Goal: Task Accomplishment & Management: Manage account settings

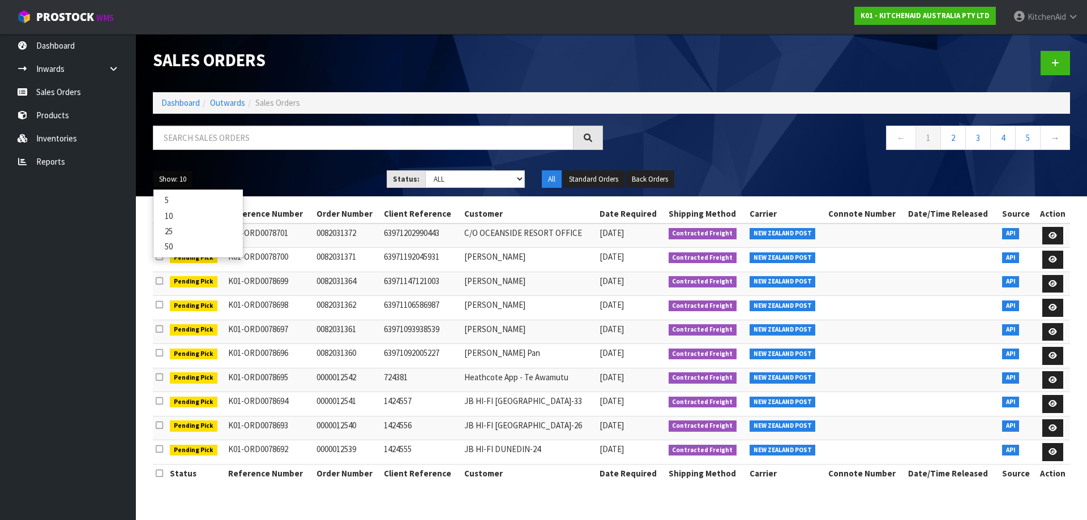
click at [179, 250] on link "50" at bounding box center [197, 246] width 89 height 15
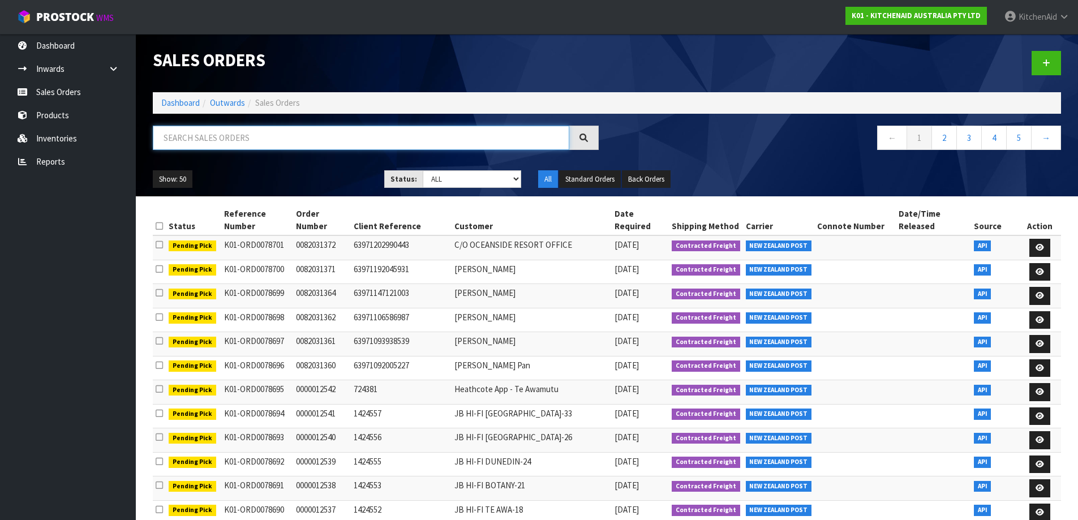
click at [333, 151] on div at bounding box center [375, 142] width 463 height 33
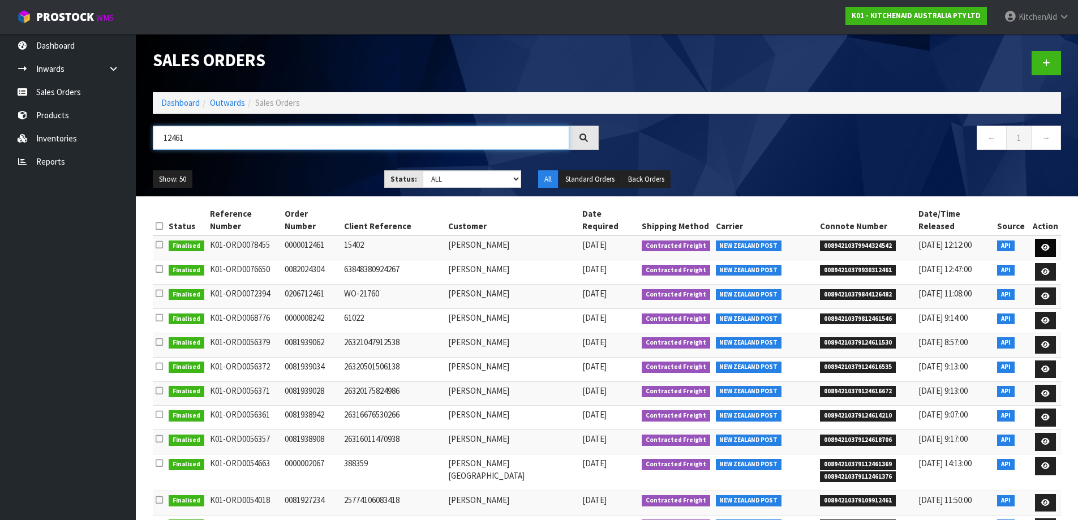
type input "12461"
click at [1051, 239] on link at bounding box center [1045, 248] width 21 height 18
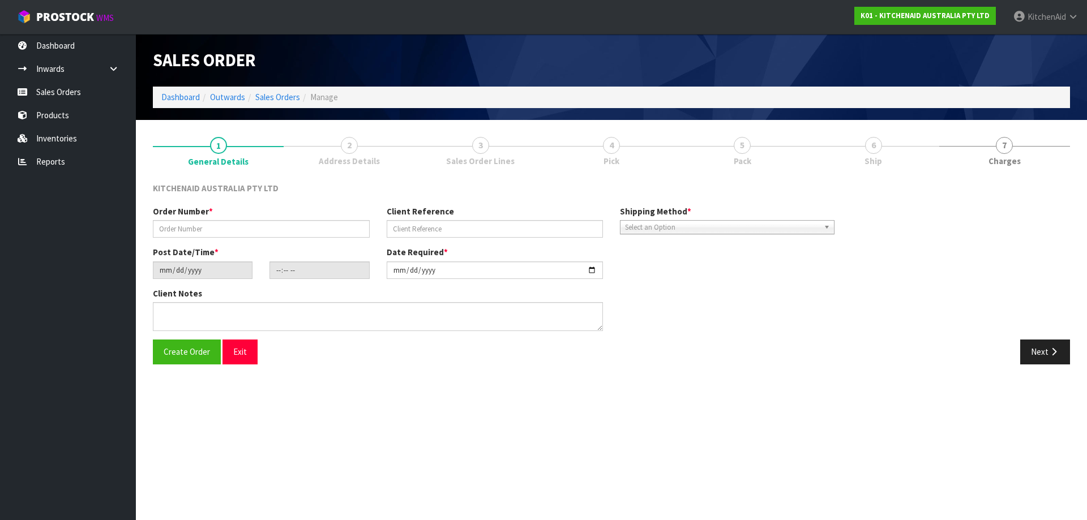
type input "0000012461"
type input "15402"
type input "[DATE]"
type input "19:32:34.000"
type input "[DATE]"
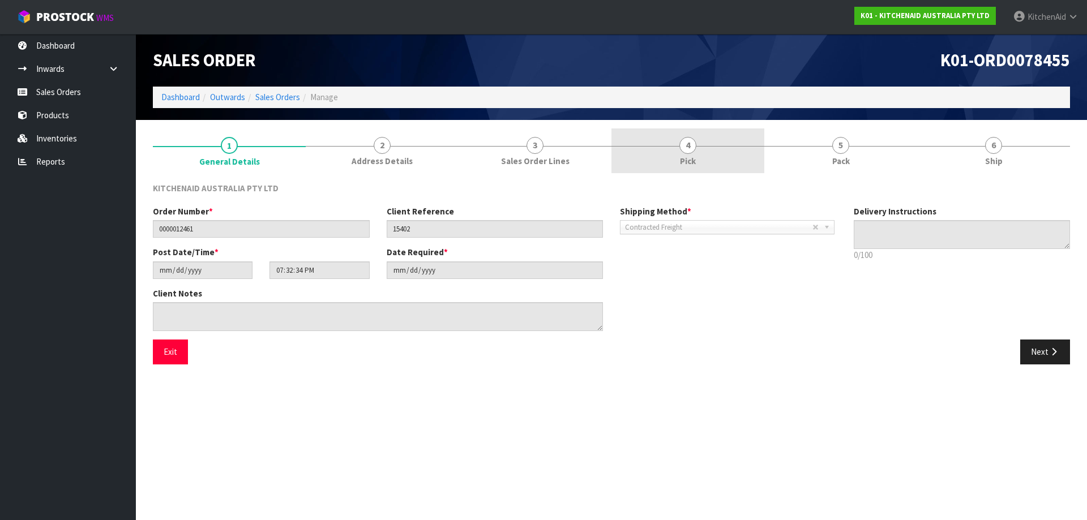
click at [691, 161] on span "Pick" at bounding box center [688, 161] width 16 height 12
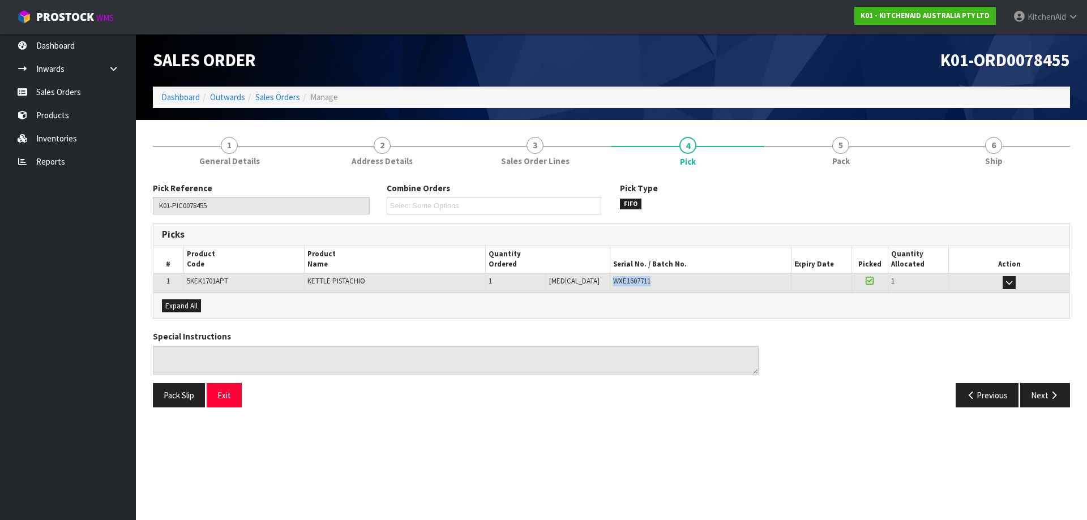
drag, startPoint x: 642, startPoint y: 280, endPoint x: 597, endPoint y: 278, distance: 45.3
click at [613, 278] on div "WXE1607711" at bounding box center [700, 281] width 175 height 10
copy span "WXE1607711"
click at [69, 98] on link "Sales Orders" at bounding box center [68, 91] width 136 height 23
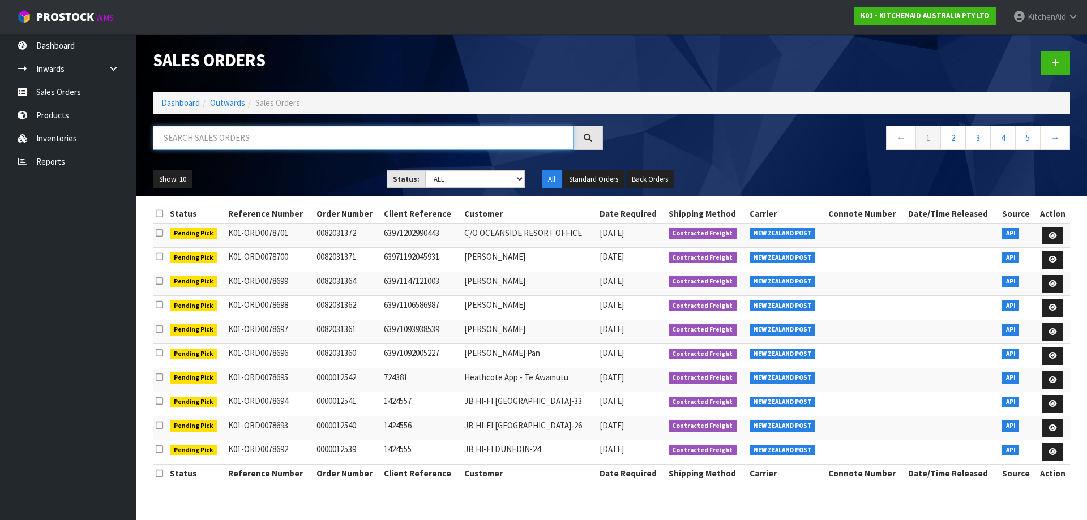
click at [370, 139] on input "text" at bounding box center [363, 138] width 421 height 24
paste input "12462"
type input "12462"
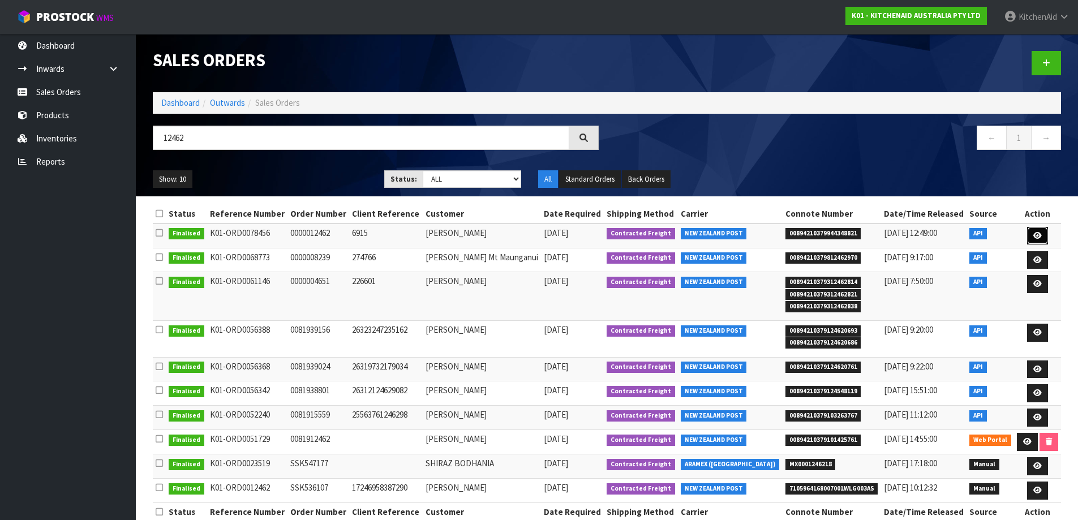
click at [1034, 237] on icon at bounding box center [1038, 235] width 8 height 7
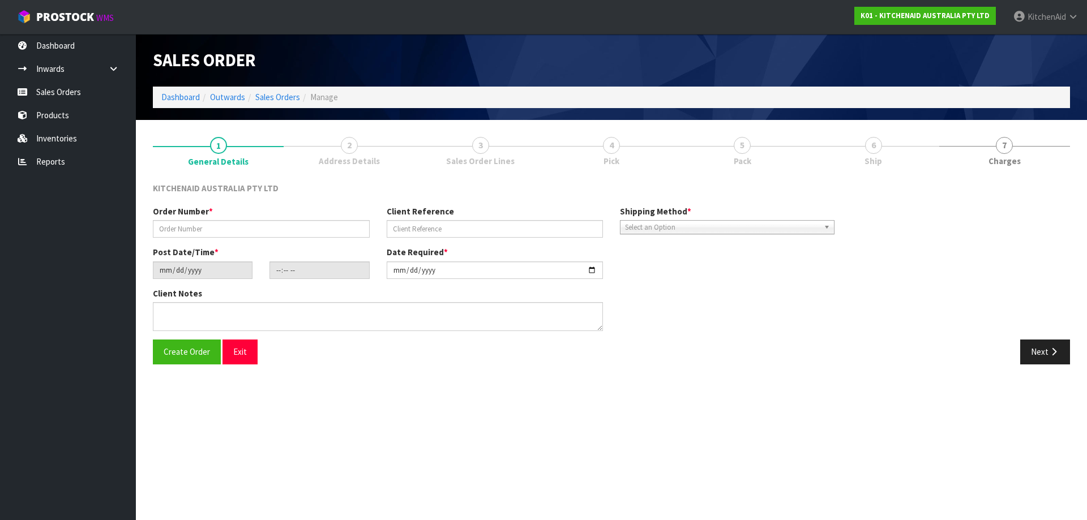
type input "0000012462"
type input "6915"
type input "[DATE]"
type input "19:32:36.000"
type input "[DATE]"
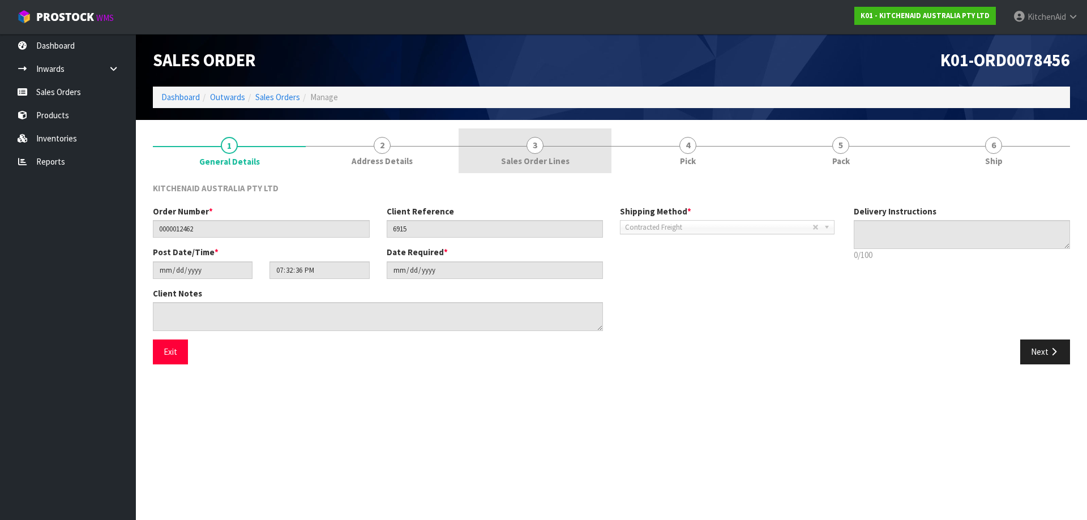
click at [551, 150] on link "3 Sales Order Lines" at bounding box center [534, 150] width 153 height 45
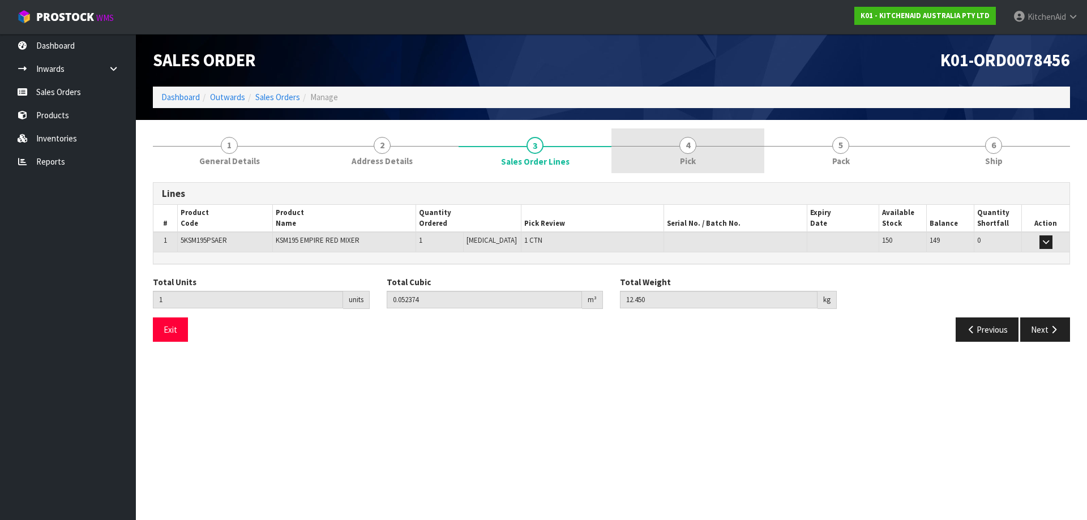
click at [705, 158] on link "4 Pick" at bounding box center [687, 150] width 153 height 45
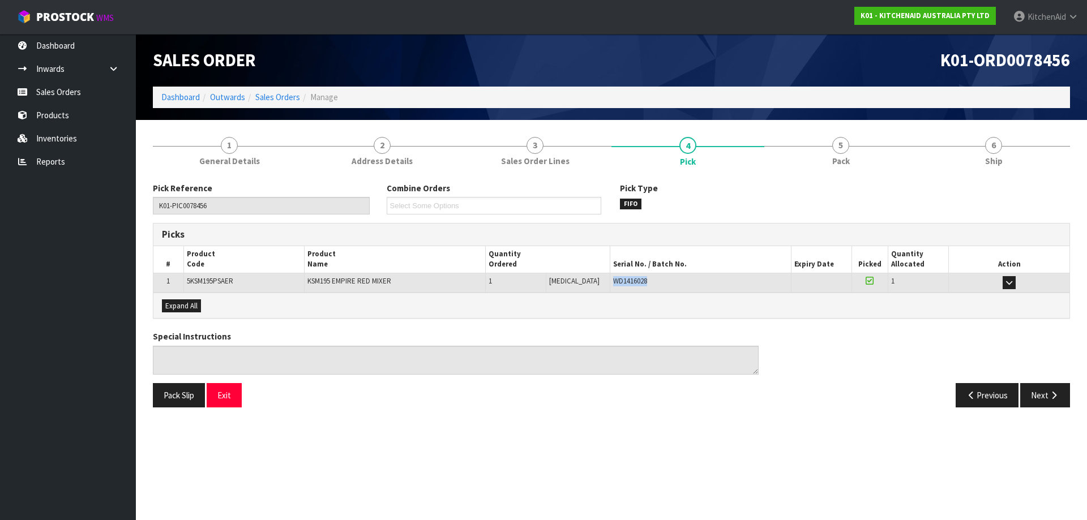
drag, startPoint x: 638, startPoint y: 281, endPoint x: 597, endPoint y: 287, distance: 41.8
click at [610, 287] on td "WD1416028" at bounding box center [700, 283] width 181 height 20
copy span "WD1416028"
click at [277, 95] on link "Sales Orders" at bounding box center [277, 97] width 45 height 11
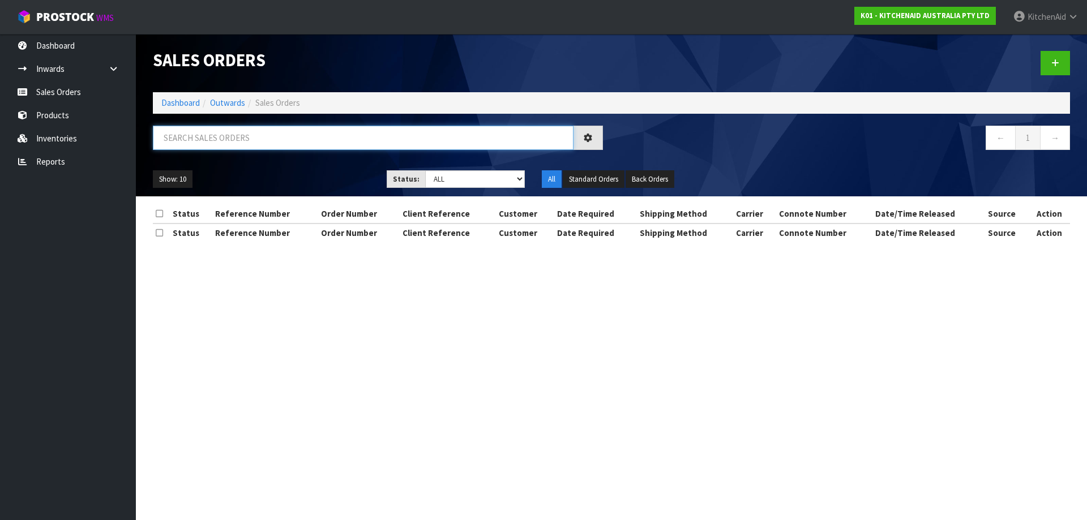
click at [285, 143] on input "text" at bounding box center [363, 138] width 421 height 24
paste input "12463"
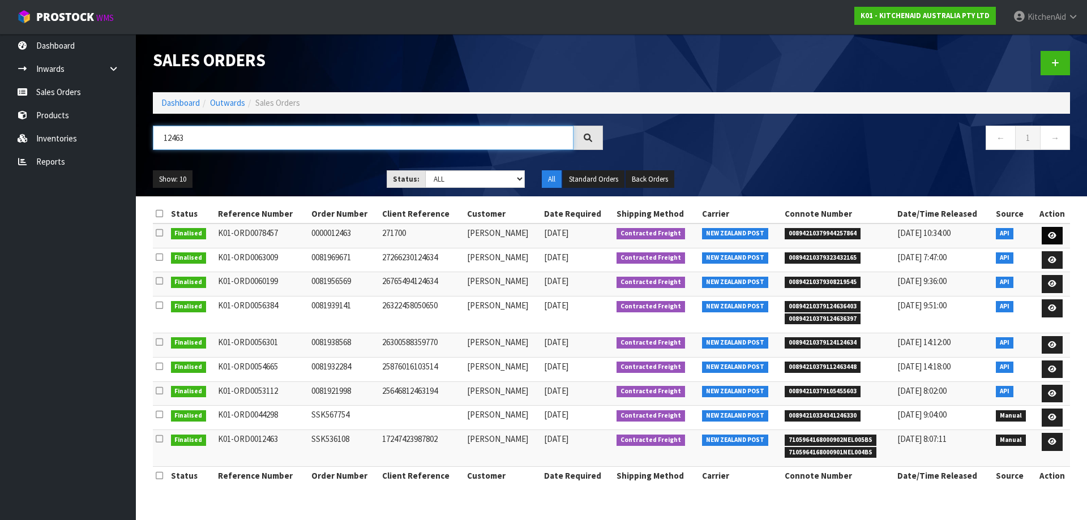
type input "12463"
click at [1054, 242] on link at bounding box center [1051, 236] width 21 height 18
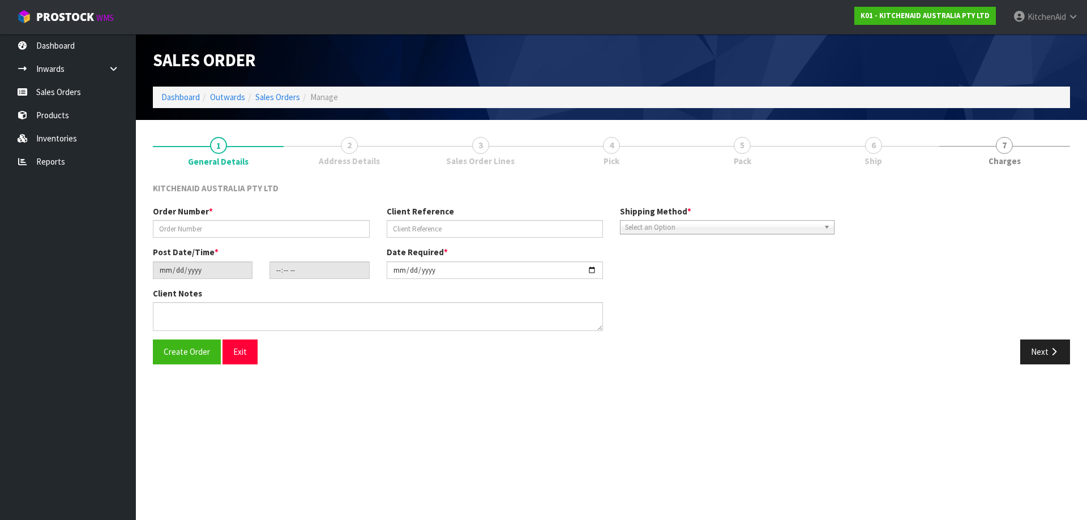
type input "0000012463"
type input "271700"
type input "[DATE]"
type input "19:32:37.000"
type input "[DATE]"
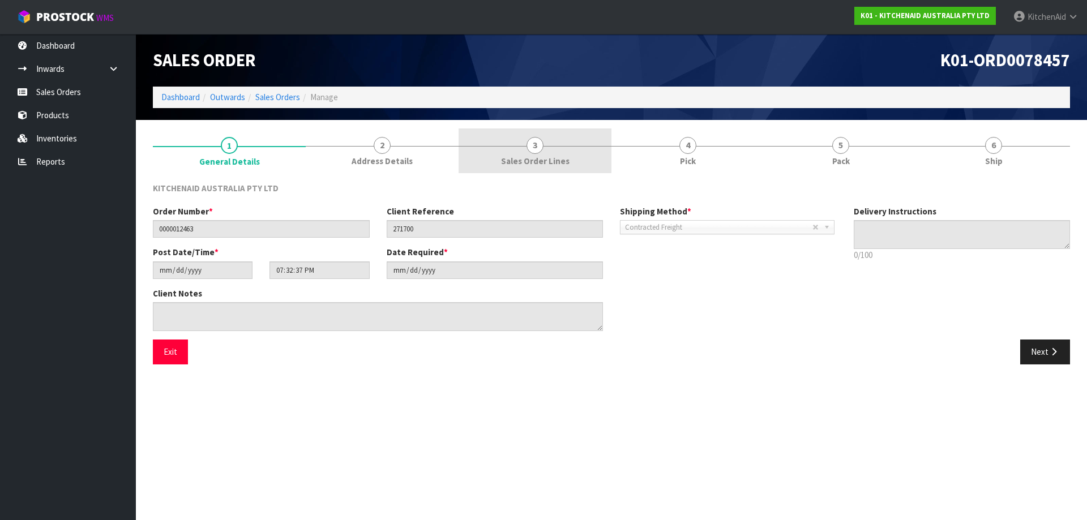
click at [537, 156] on span "Sales Order Lines" at bounding box center [535, 161] width 68 height 12
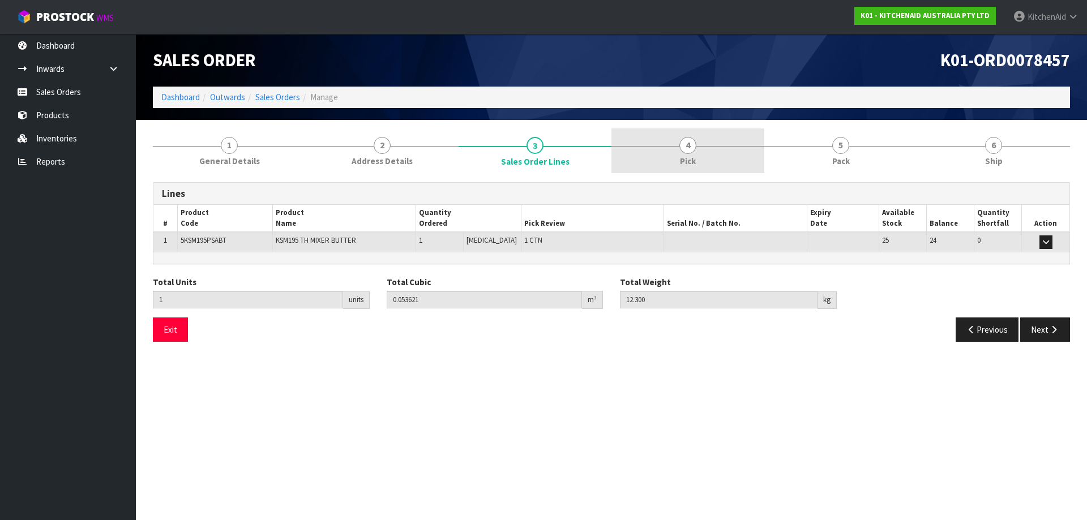
click at [702, 153] on link "4 Pick" at bounding box center [687, 150] width 153 height 45
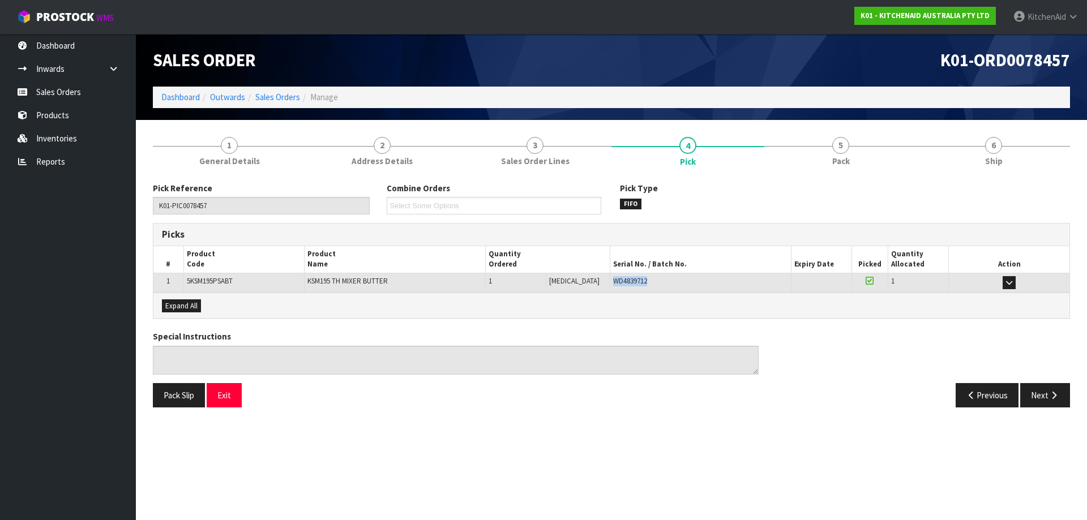
drag, startPoint x: 645, startPoint y: 284, endPoint x: 596, endPoint y: 288, distance: 49.4
click at [610, 288] on td "WD4839712" at bounding box center [700, 283] width 181 height 20
copy span "WD4839712"
click at [273, 100] on link "Sales Orders" at bounding box center [277, 97] width 45 height 11
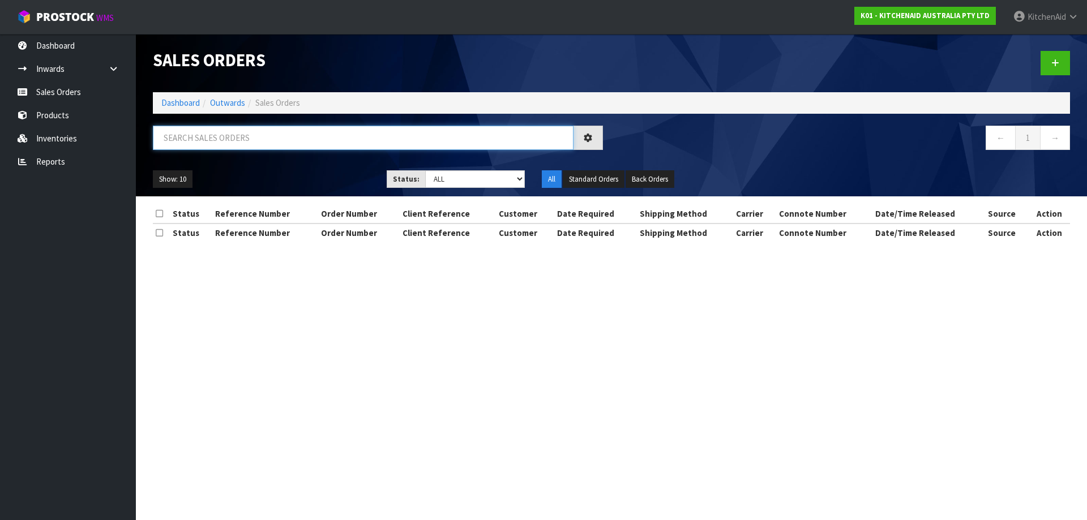
click at [372, 130] on input "text" at bounding box center [363, 138] width 421 height 24
paste input "12464"
type input "12464"
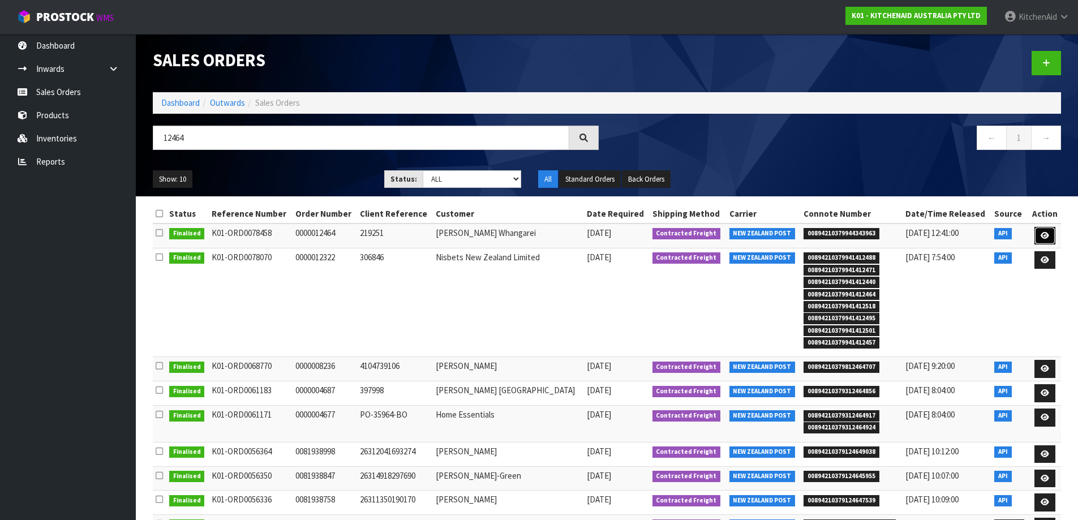
click at [1051, 234] on link at bounding box center [1045, 236] width 21 height 18
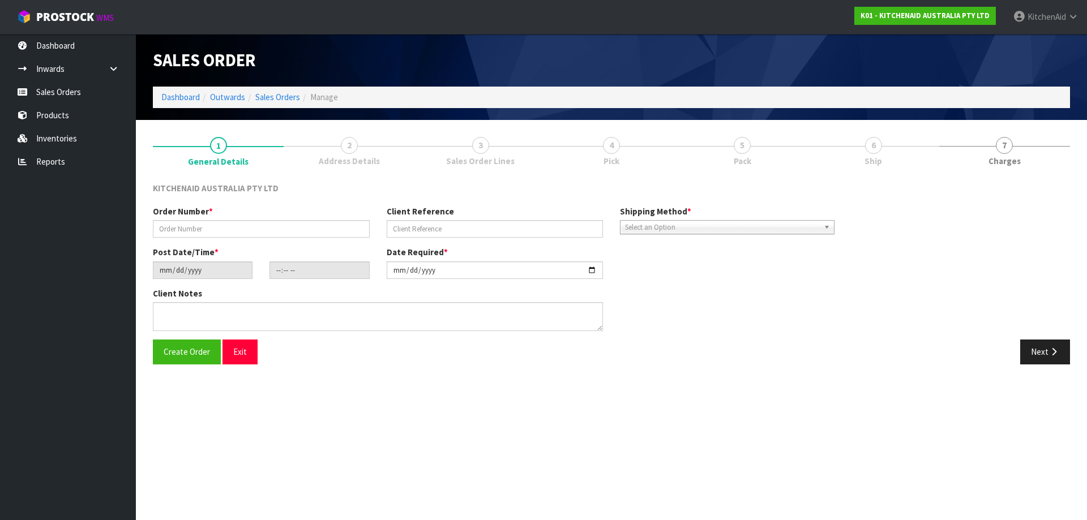
type input "0000012464"
type input "219251"
type input "[DATE]"
type input "19:32:39.000"
type input "[DATE]"
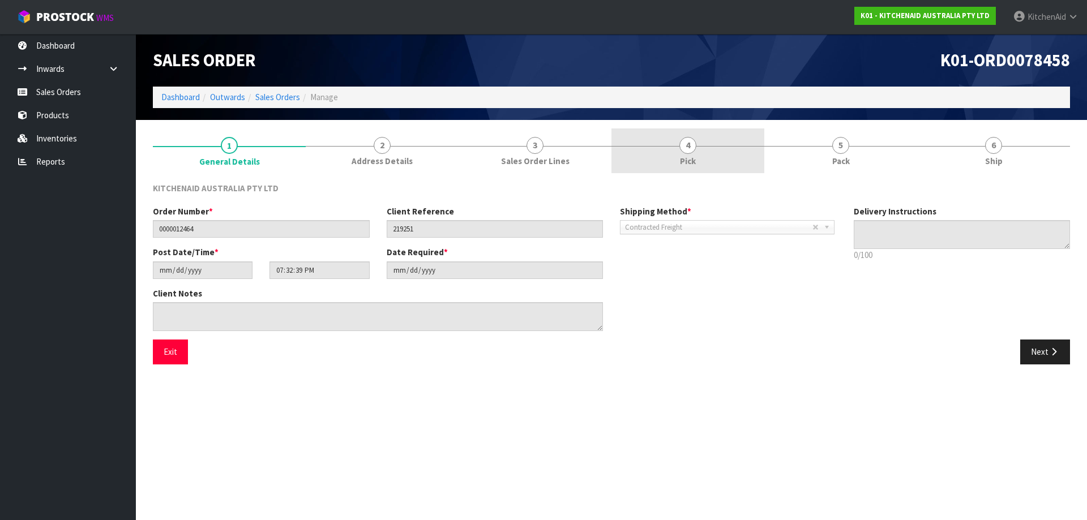
click at [674, 152] on link "4 Pick" at bounding box center [687, 150] width 153 height 45
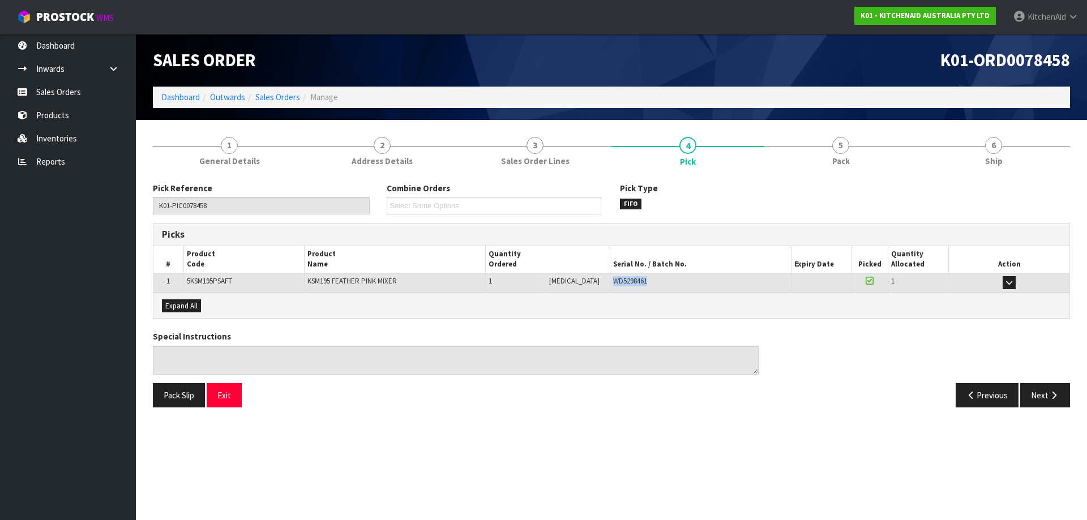
drag, startPoint x: 651, startPoint y: 284, endPoint x: 598, endPoint y: 290, distance: 53.6
click at [610, 290] on td "WD5298461" at bounding box center [700, 283] width 181 height 20
copy span "WD5298461"
click at [286, 99] on link "Sales Orders" at bounding box center [277, 97] width 45 height 11
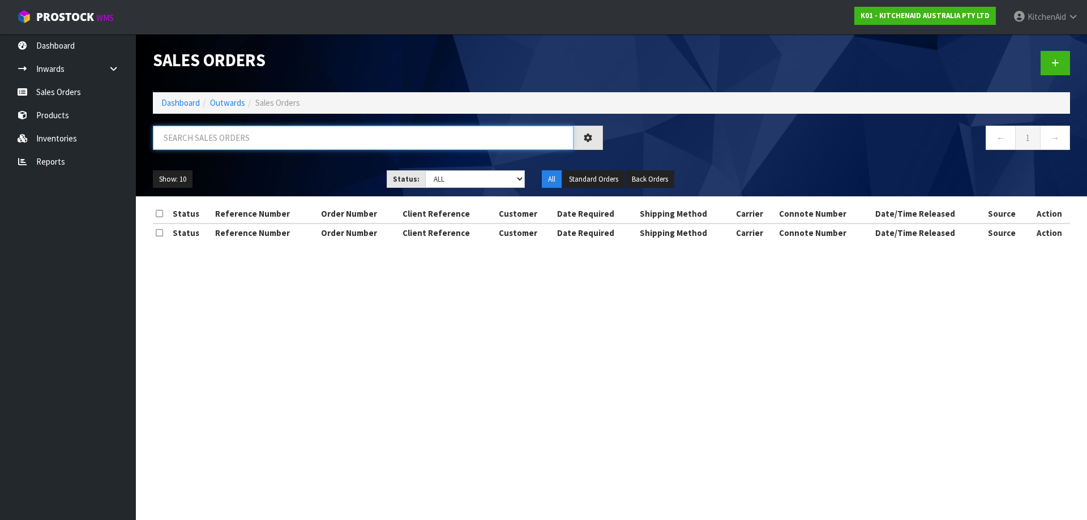
click at [377, 133] on input "text" at bounding box center [363, 138] width 421 height 24
paste input "12465"
type input "12465"
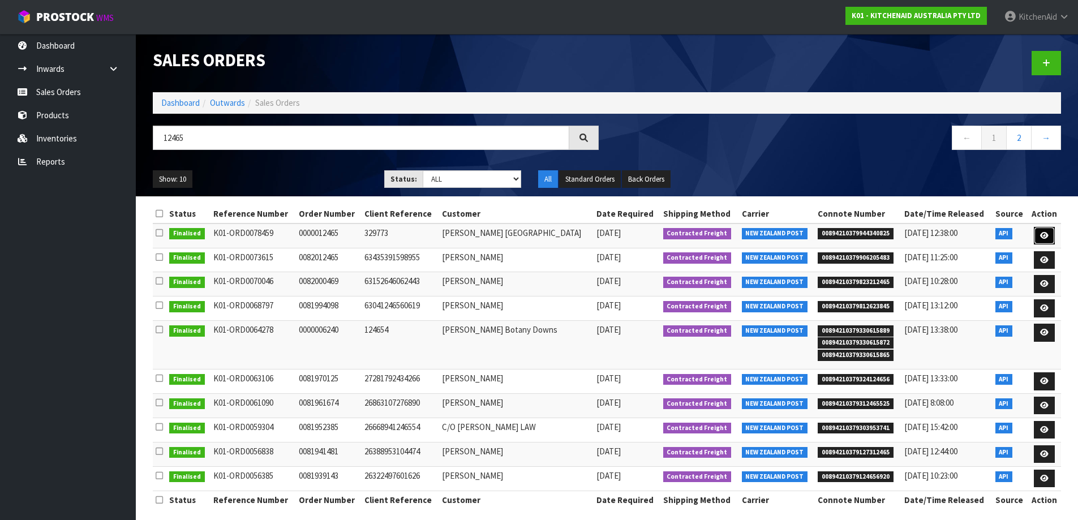
click at [1049, 241] on link at bounding box center [1044, 236] width 21 height 18
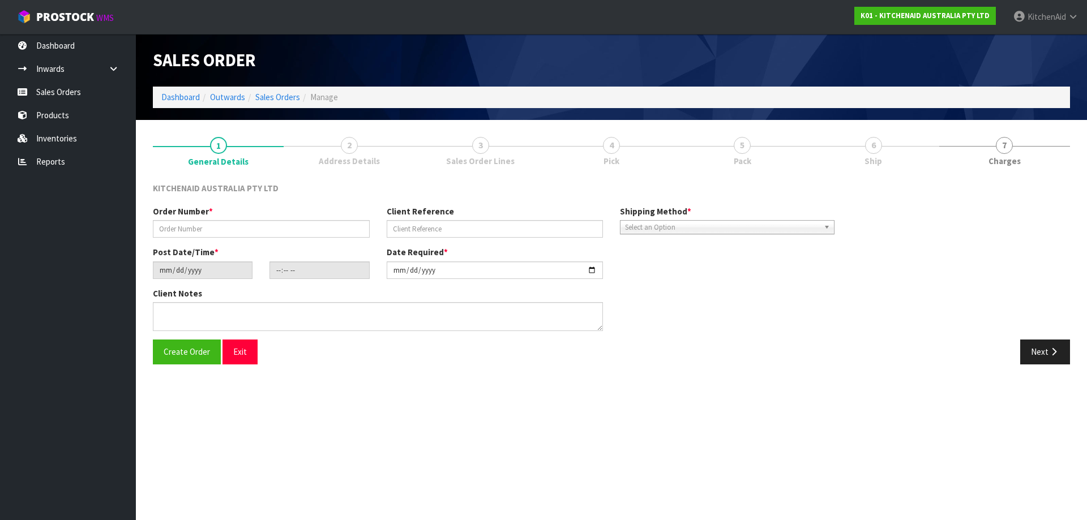
type input "0000012465"
type input "329773"
type input "[DATE]"
type input "19:32:40.000"
type input "[DATE]"
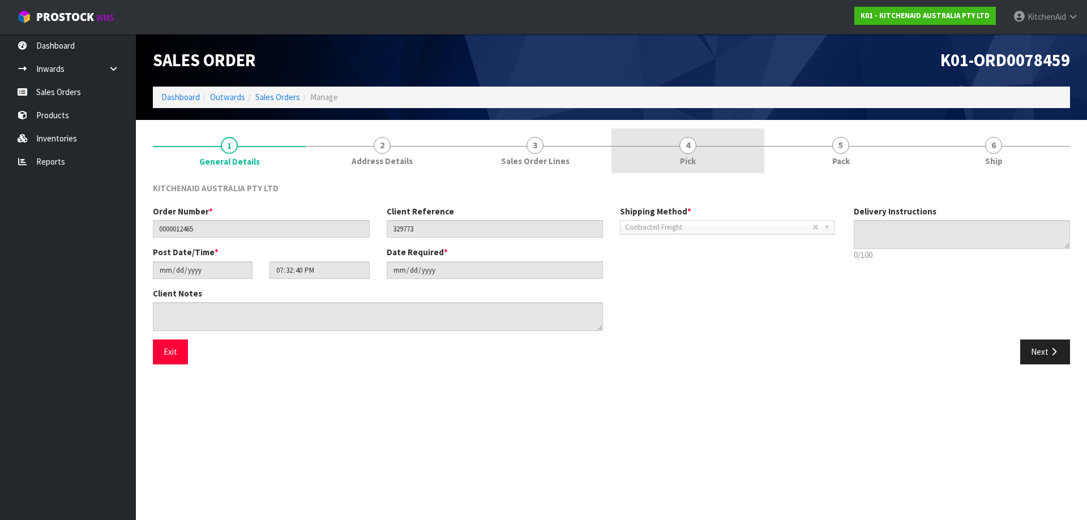
click at [710, 157] on link "4 Pick" at bounding box center [687, 150] width 153 height 45
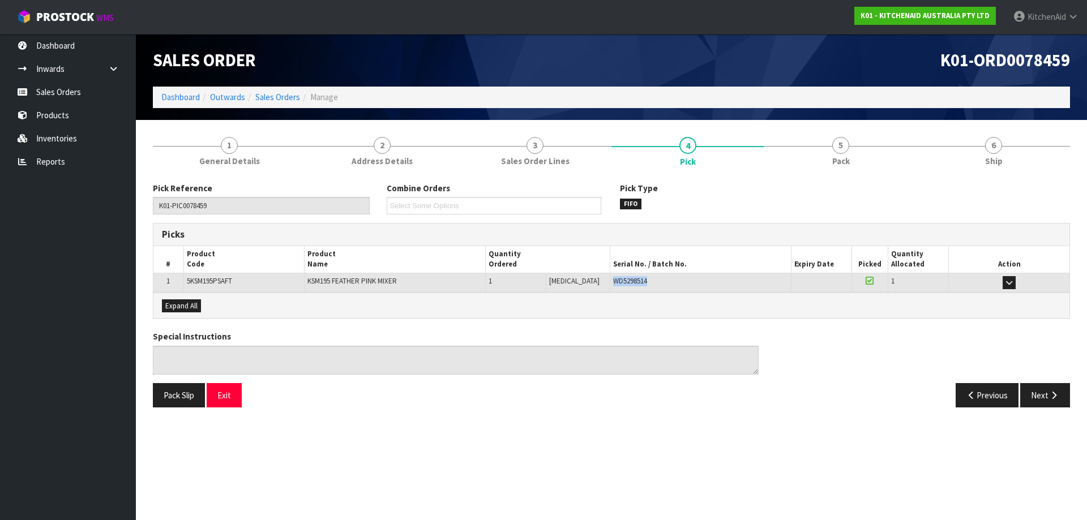
drag, startPoint x: 646, startPoint y: 288, endPoint x: 595, endPoint y: 287, distance: 50.4
click at [610, 287] on td "WD5298514" at bounding box center [700, 283] width 181 height 20
copy span "WD5298514"
click at [292, 101] on link "Sales Orders" at bounding box center [277, 97] width 45 height 11
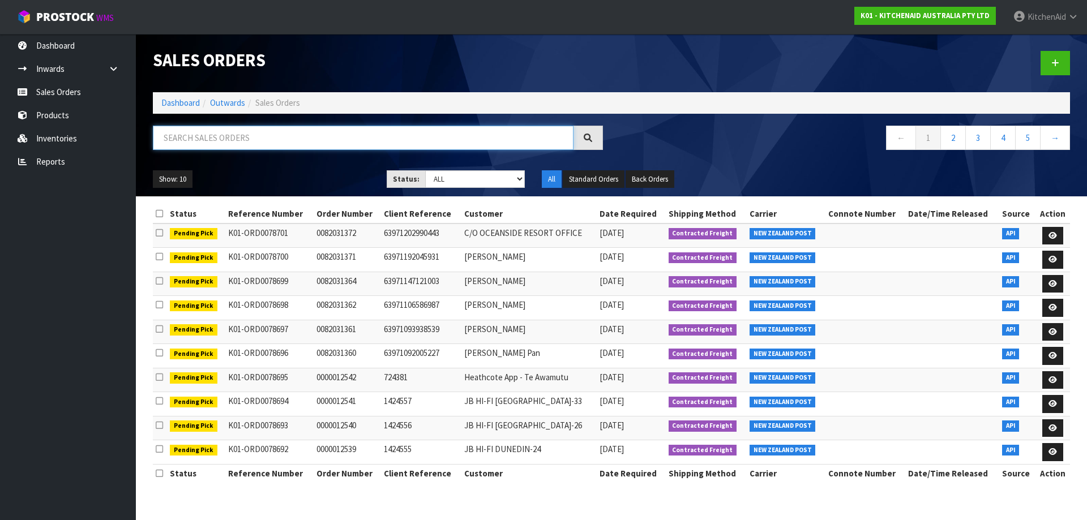
click at [363, 140] on input "text" at bounding box center [363, 138] width 421 height 24
paste input "12468"
type input "12468"
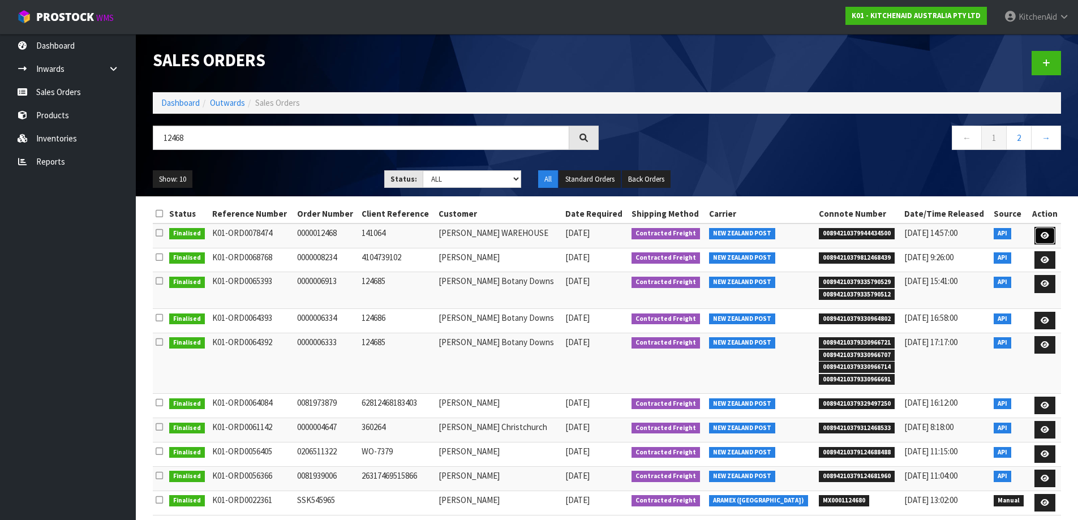
click at [1051, 237] on link at bounding box center [1045, 236] width 21 height 18
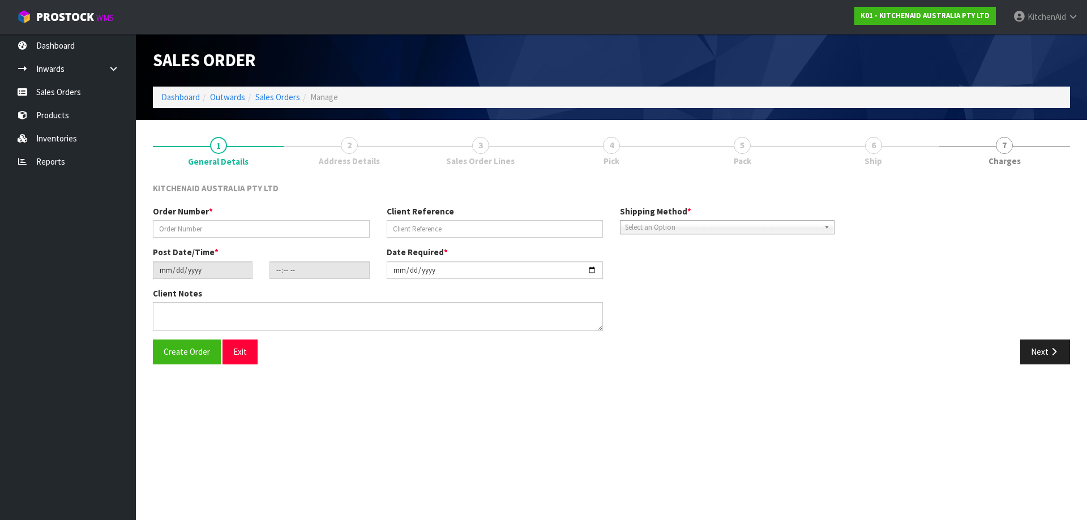
type input "0000012468"
type input "141064"
type input "[DATE]"
type input "11:32:41.000"
type input "[DATE]"
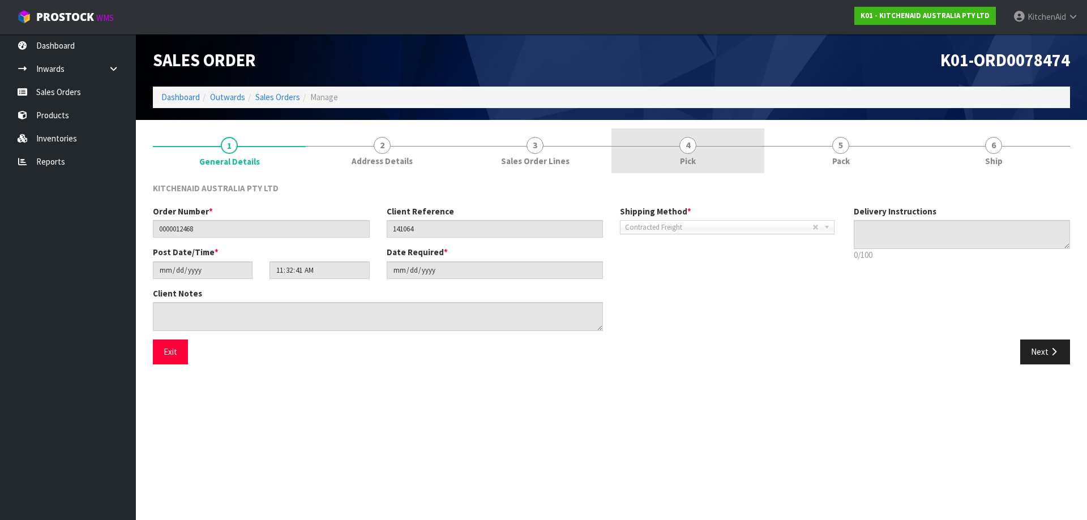
click at [684, 147] on span "4" at bounding box center [687, 145] width 17 height 17
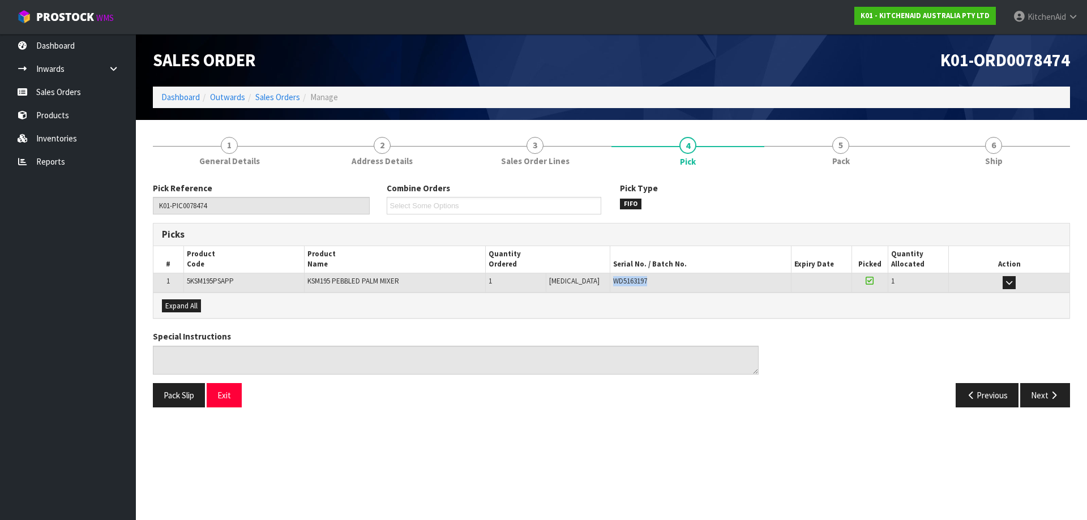
drag, startPoint x: 644, startPoint y: 274, endPoint x: 597, endPoint y: 281, distance: 47.6
click at [610, 281] on td "WD5163197" at bounding box center [700, 283] width 181 height 20
copy span "WD5163197"
click at [289, 96] on link "Sales Orders" at bounding box center [277, 97] width 45 height 11
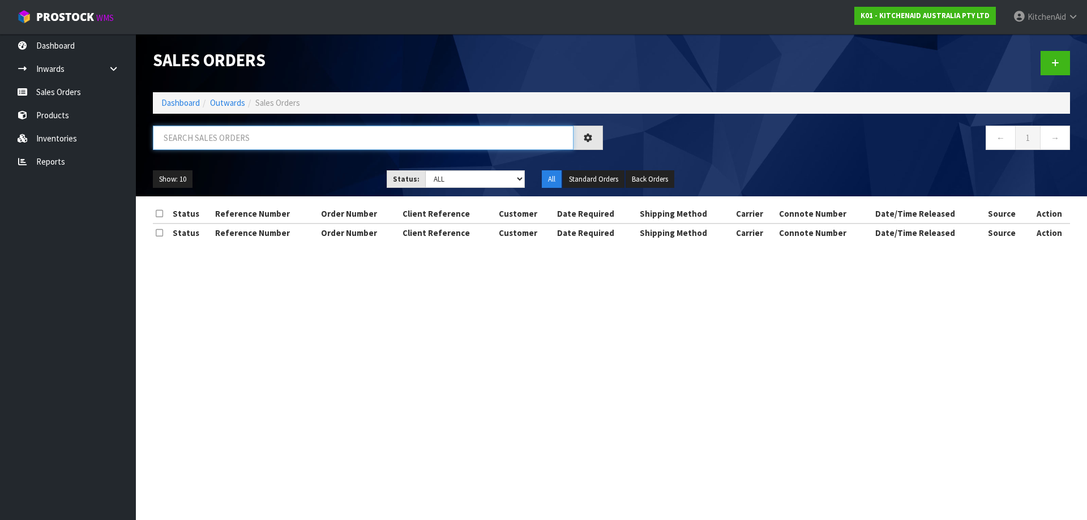
click at [304, 148] on input "text" at bounding box center [363, 138] width 421 height 24
paste input "12471"
type input "12471"
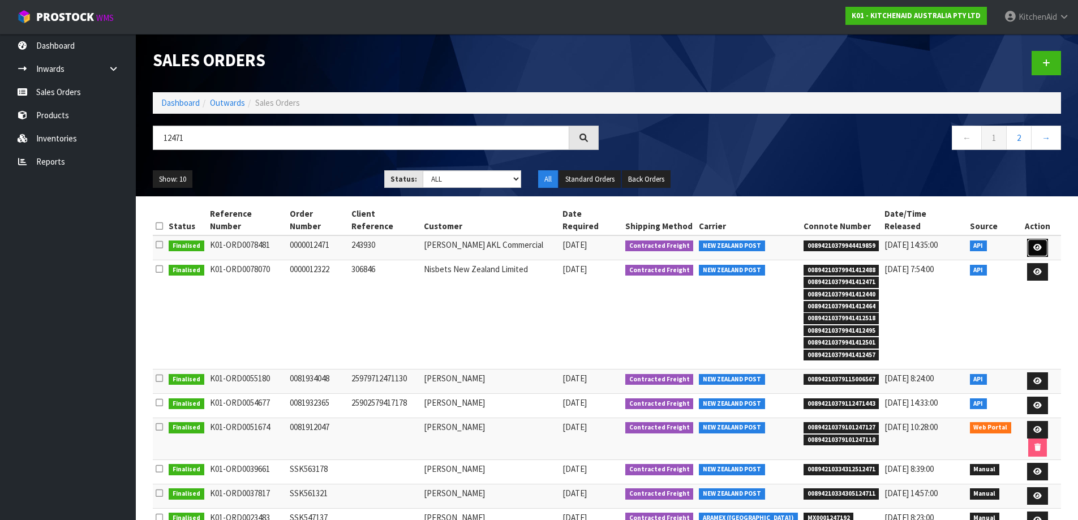
click at [1035, 244] on icon at bounding box center [1038, 247] width 8 height 7
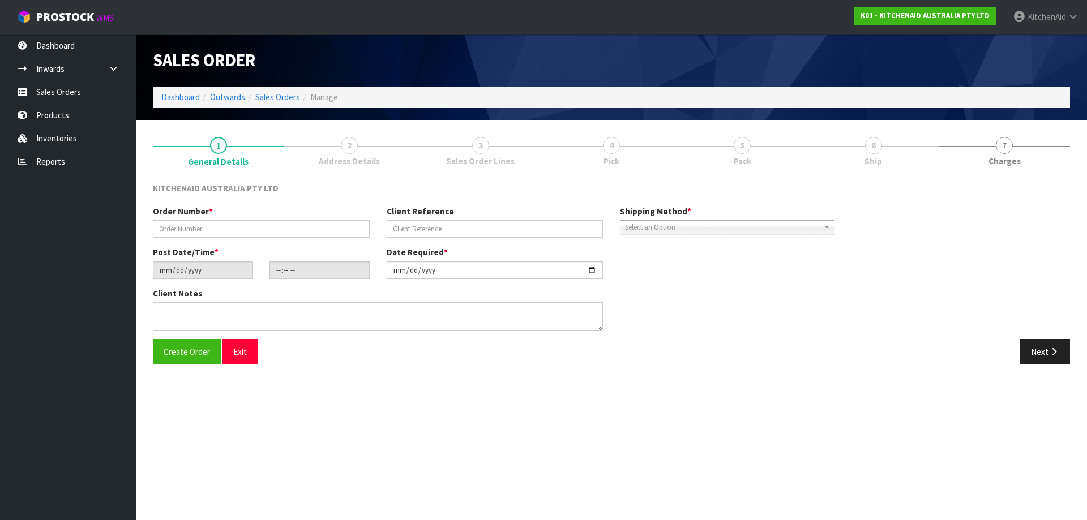
click at [747, 156] on span "Pack" at bounding box center [743, 161] width 18 height 12
type input "0000012471"
type input "243930"
type input "[DATE]"
type input "13:32:35.000"
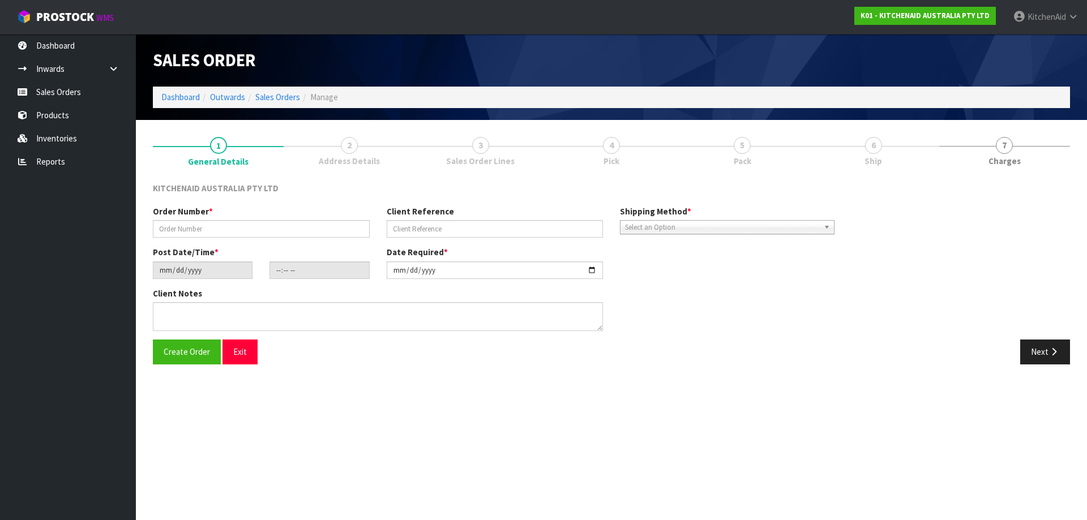
type input "[DATE]"
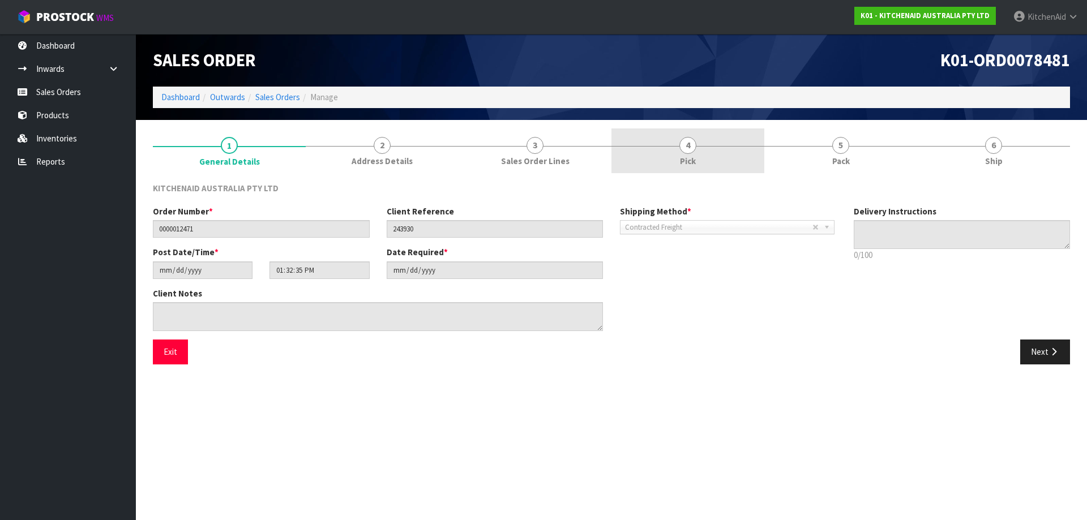
click at [702, 150] on link "4 Pick" at bounding box center [687, 150] width 153 height 45
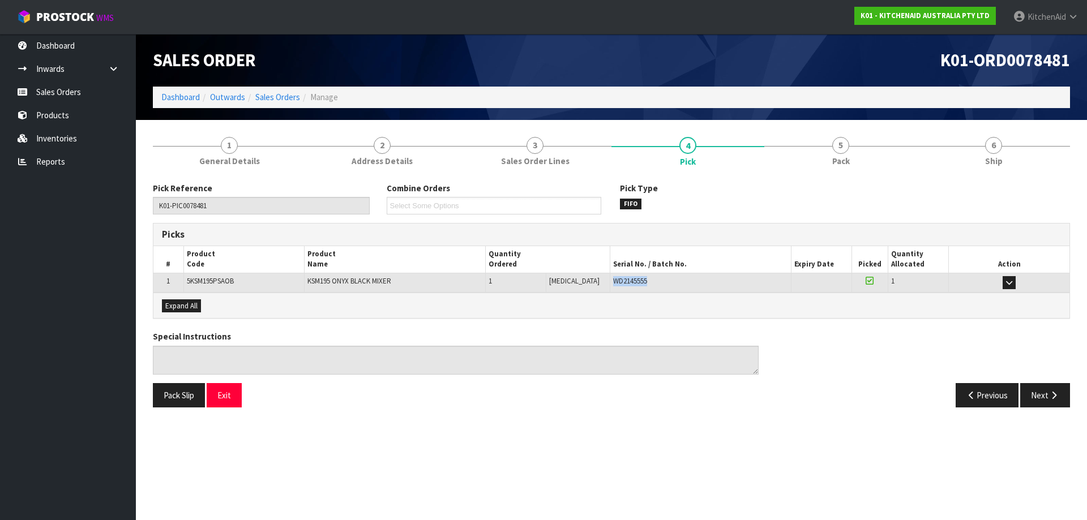
drag, startPoint x: 655, startPoint y: 277, endPoint x: 596, endPoint y: 281, distance: 59.6
click at [613, 281] on div "WD2145555" at bounding box center [700, 281] width 175 height 10
copy span "WD2145555"
click at [65, 90] on link "Sales Orders" at bounding box center [68, 91] width 136 height 23
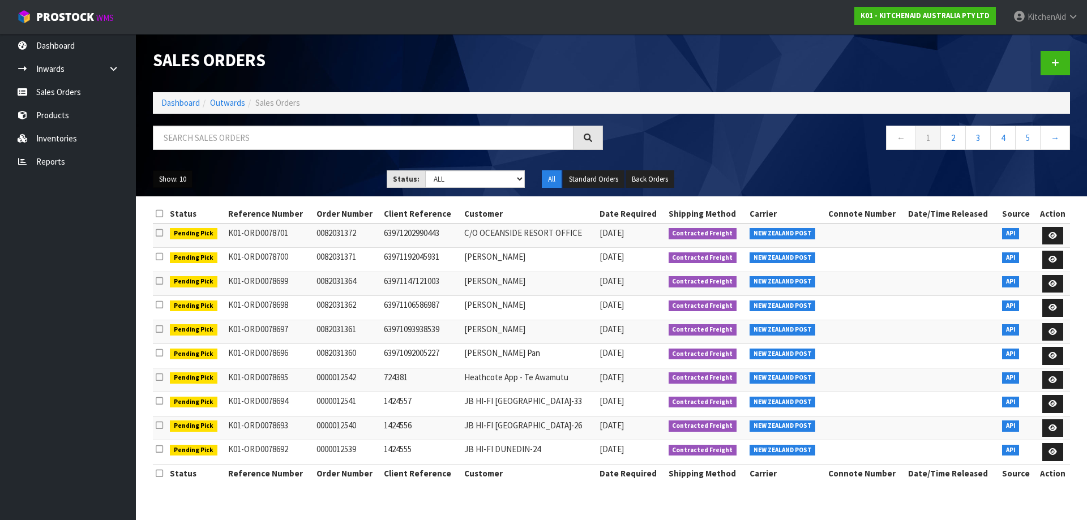
drag, startPoint x: 178, startPoint y: 171, endPoint x: 179, endPoint y: 178, distance: 6.9
click at [179, 175] on button "Show: 10" at bounding box center [173, 179] width 40 height 18
click at [180, 230] on link "25" at bounding box center [197, 231] width 89 height 15
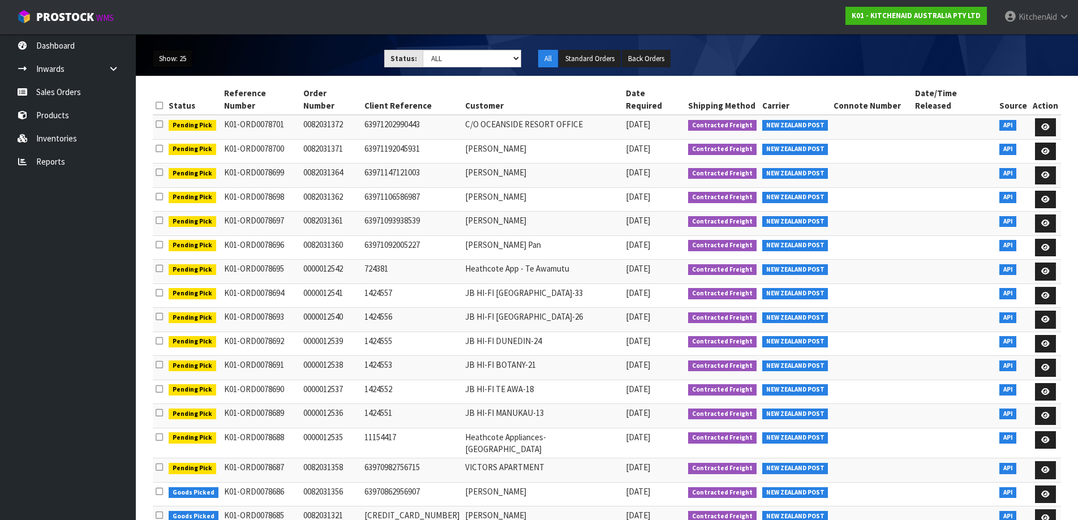
scroll to position [170, 0]
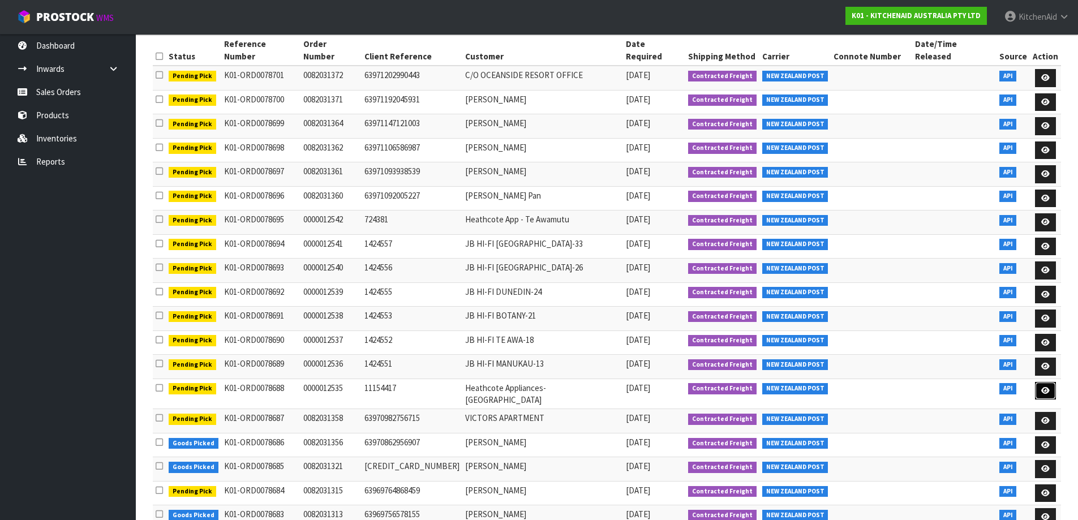
click at [1050, 382] on link at bounding box center [1045, 391] width 21 height 18
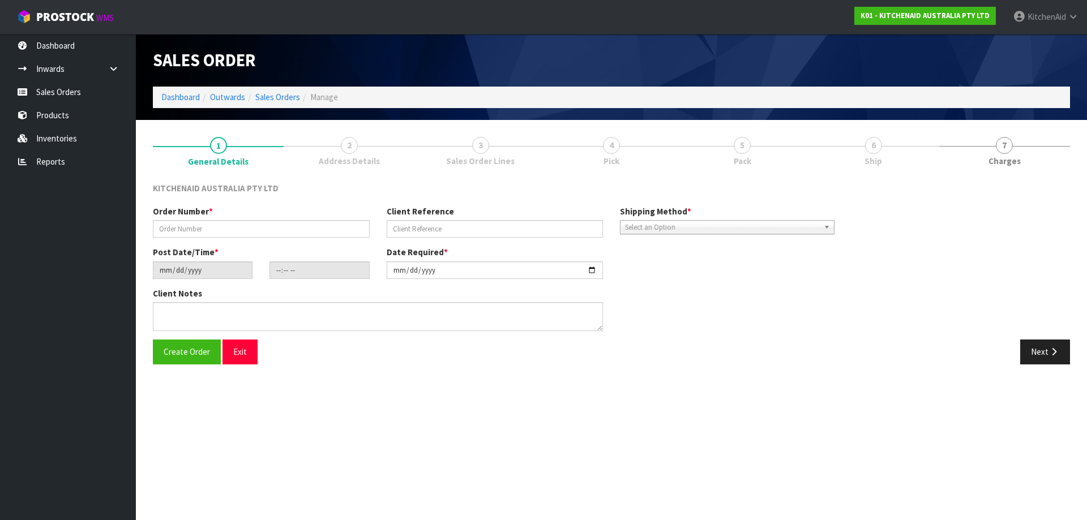
type input "0000012535"
type input "11154417"
type input "[DATE]"
type input "11:32:49.000"
type input "[DATE]"
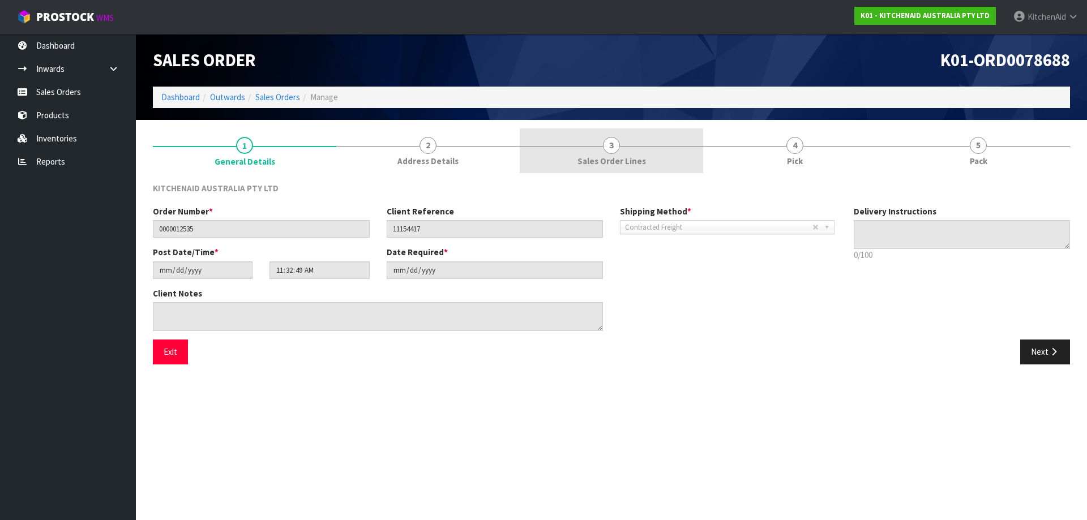
click at [623, 160] on span "Sales Order Lines" at bounding box center [611, 161] width 68 height 12
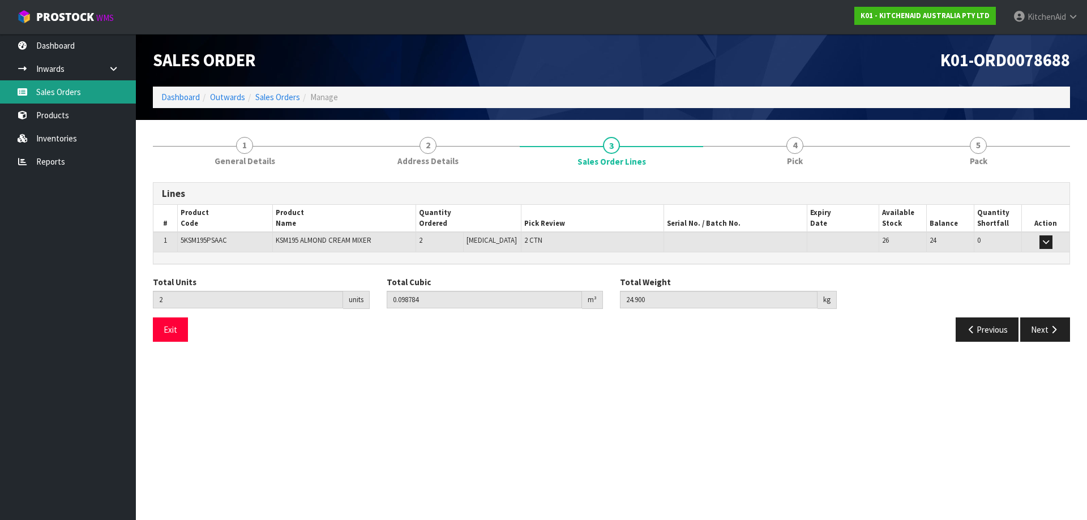
click at [72, 92] on link "Sales Orders" at bounding box center [68, 91] width 136 height 23
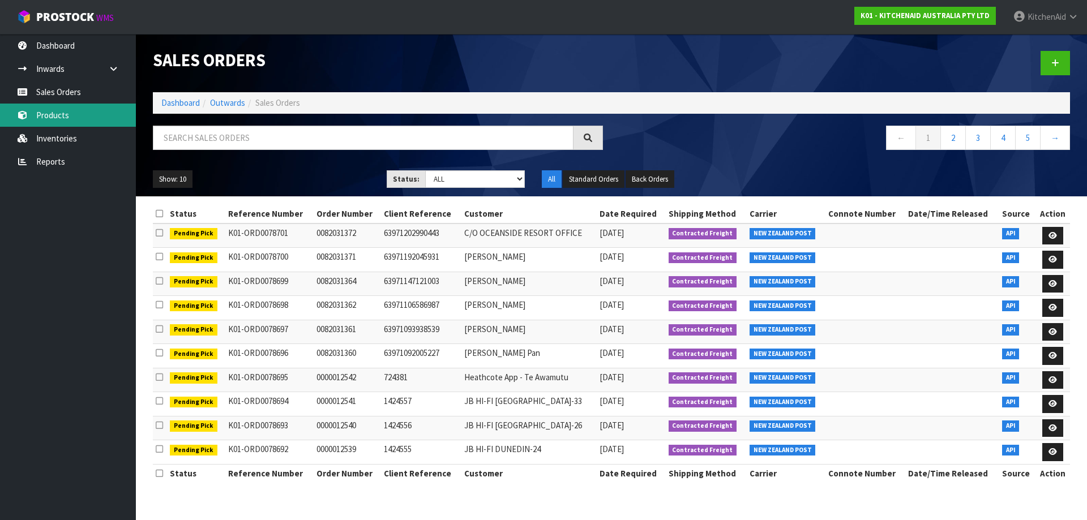
click at [66, 121] on link "Products" at bounding box center [68, 115] width 136 height 23
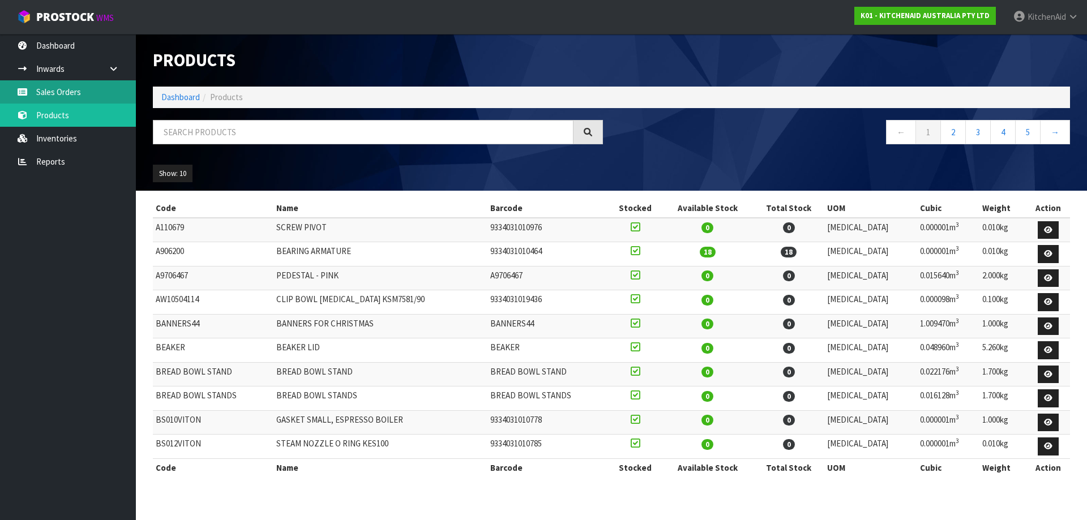
click at [55, 93] on link "Sales Orders" at bounding box center [68, 91] width 136 height 23
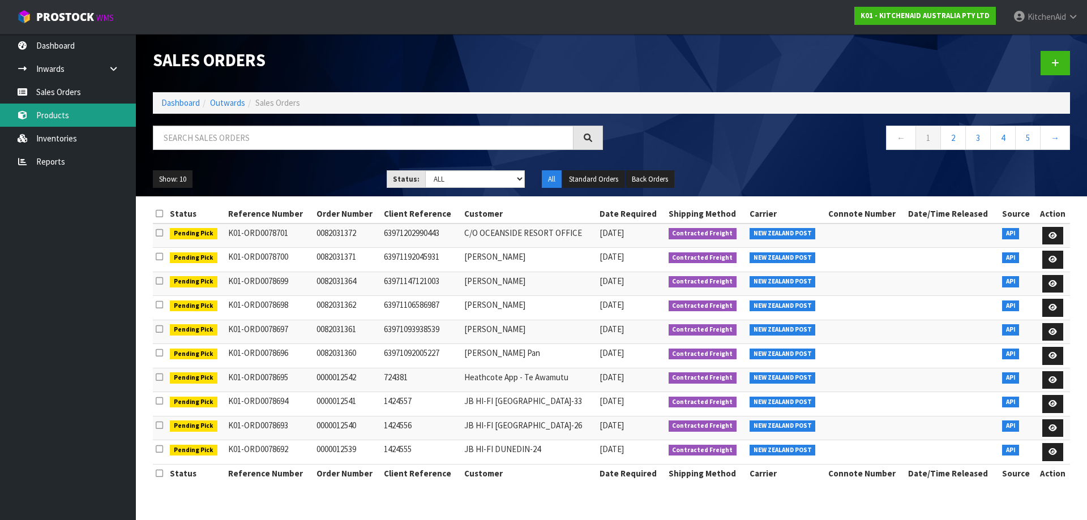
click at [55, 119] on link "Products" at bounding box center [68, 115] width 136 height 23
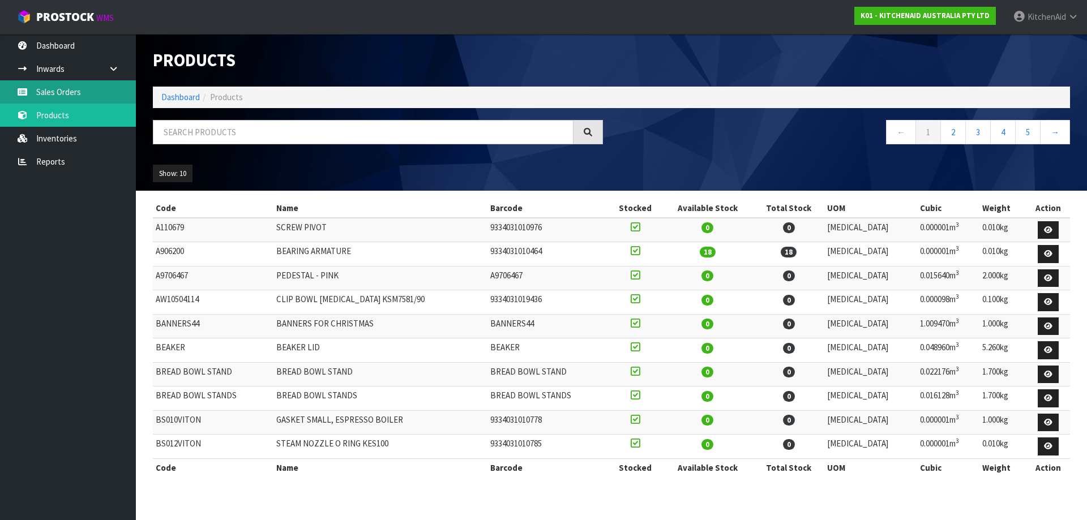
click at [66, 91] on link "Sales Orders" at bounding box center [68, 91] width 136 height 23
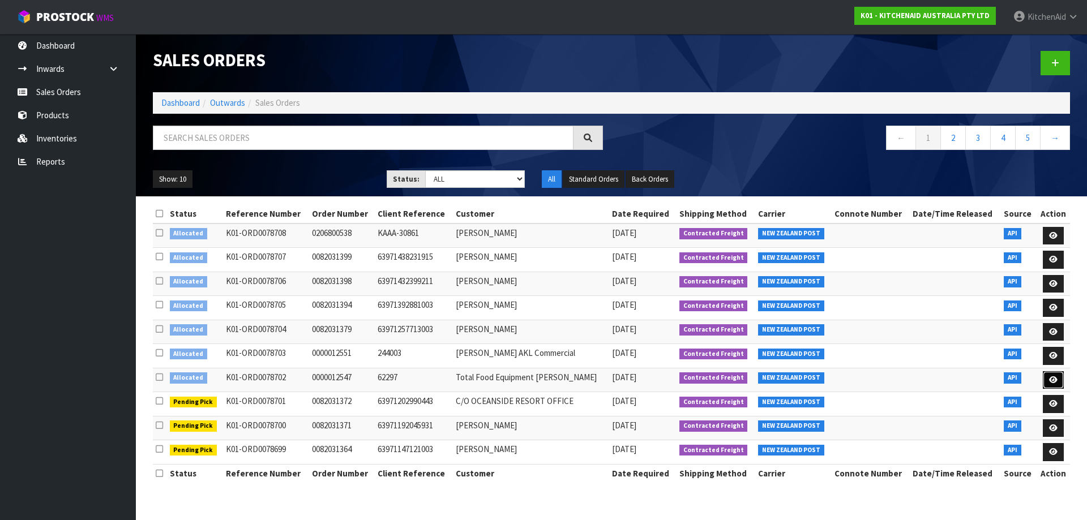
click at [1056, 382] on icon at bounding box center [1053, 379] width 8 height 7
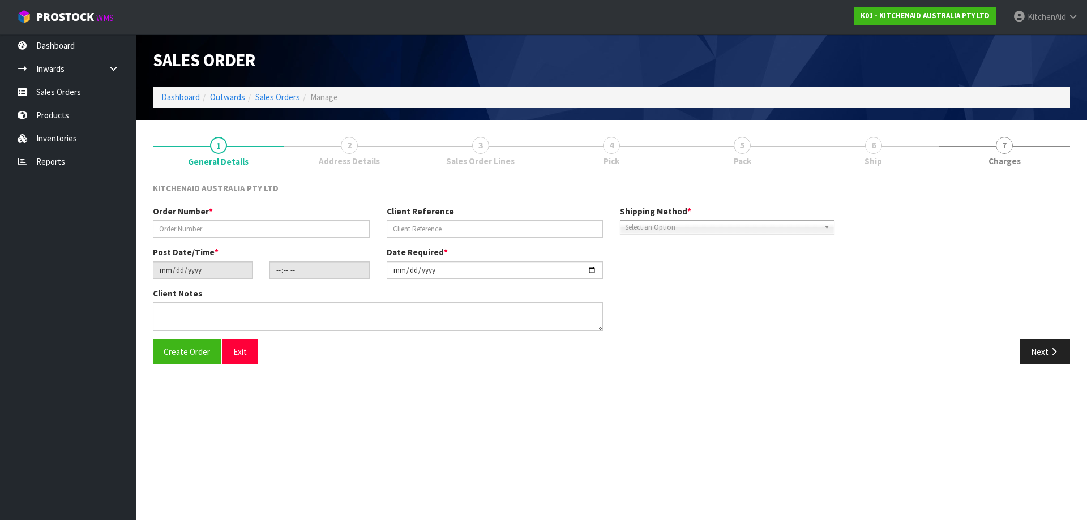
type input "0000012547"
type input "62297"
type input "[DATE]"
type input "13:32:56.000"
type input "[DATE]"
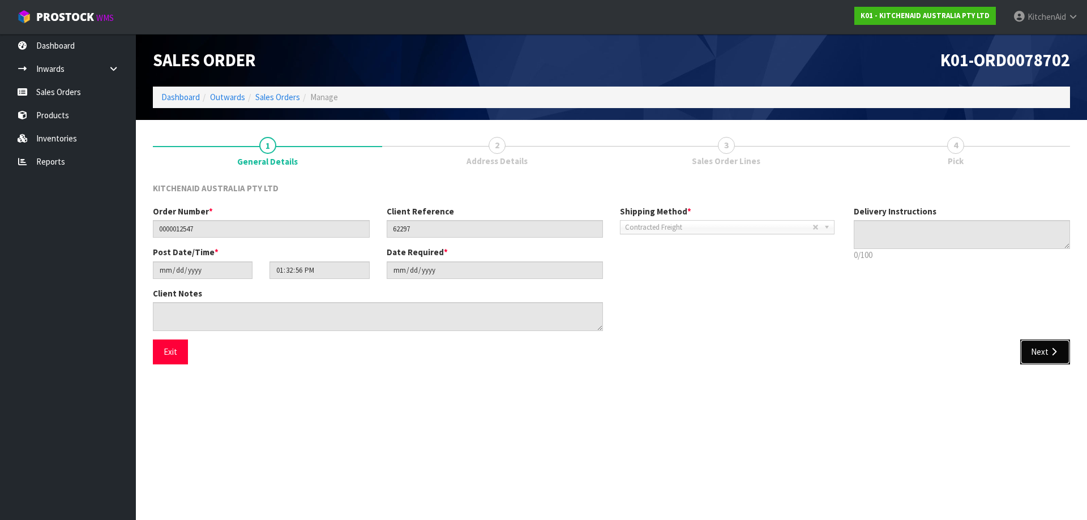
click at [1046, 351] on button "Next" at bounding box center [1045, 352] width 50 height 24
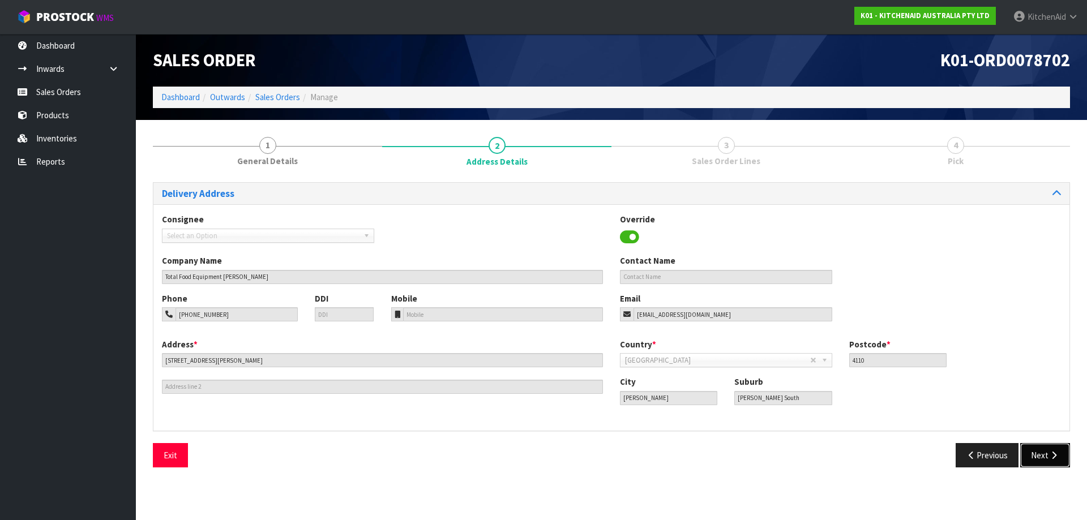
click at [1044, 464] on button "Next" at bounding box center [1045, 455] width 50 height 24
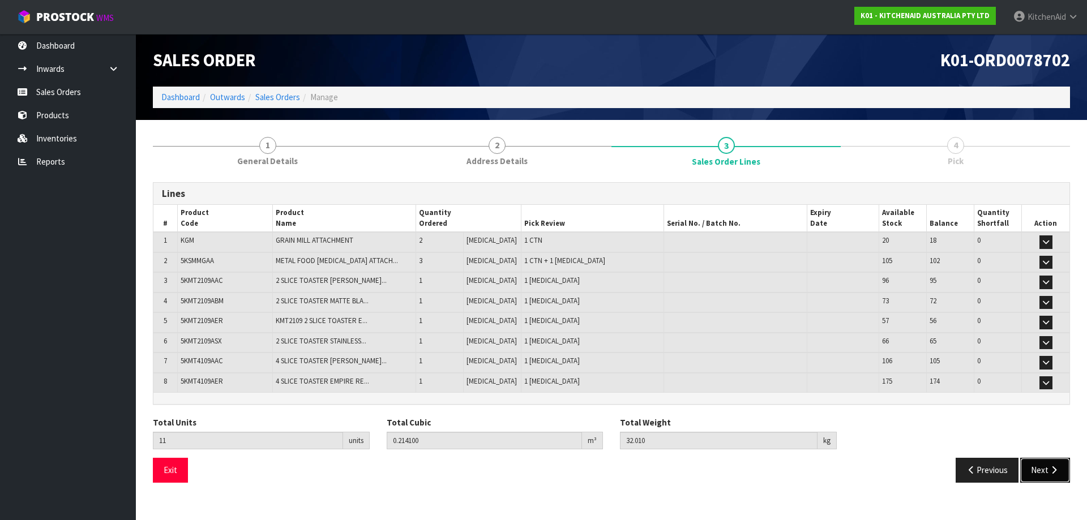
click at [1047, 475] on button "Next" at bounding box center [1045, 470] width 50 height 24
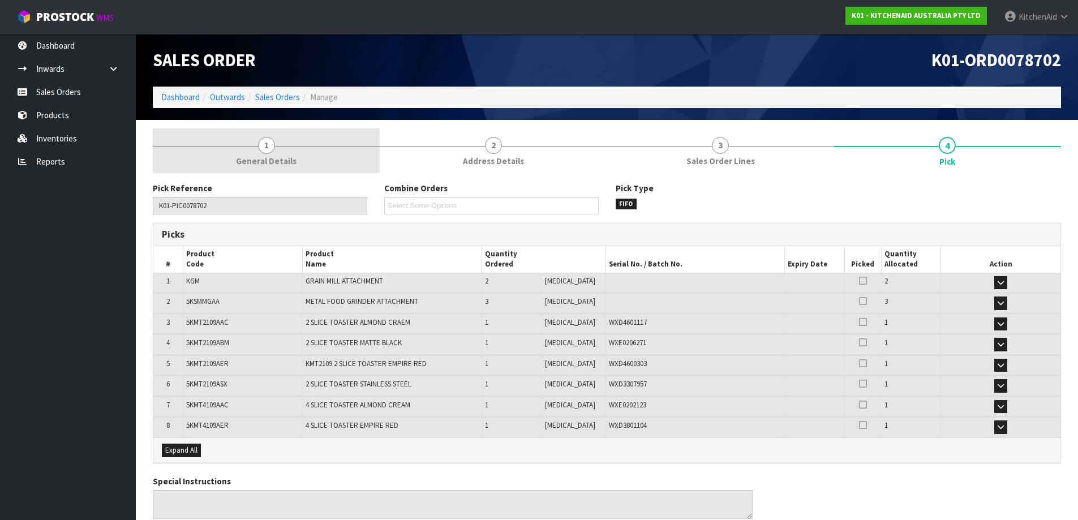
click at [278, 156] on span "General Details" at bounding box center [266, 161] width 61 height 12
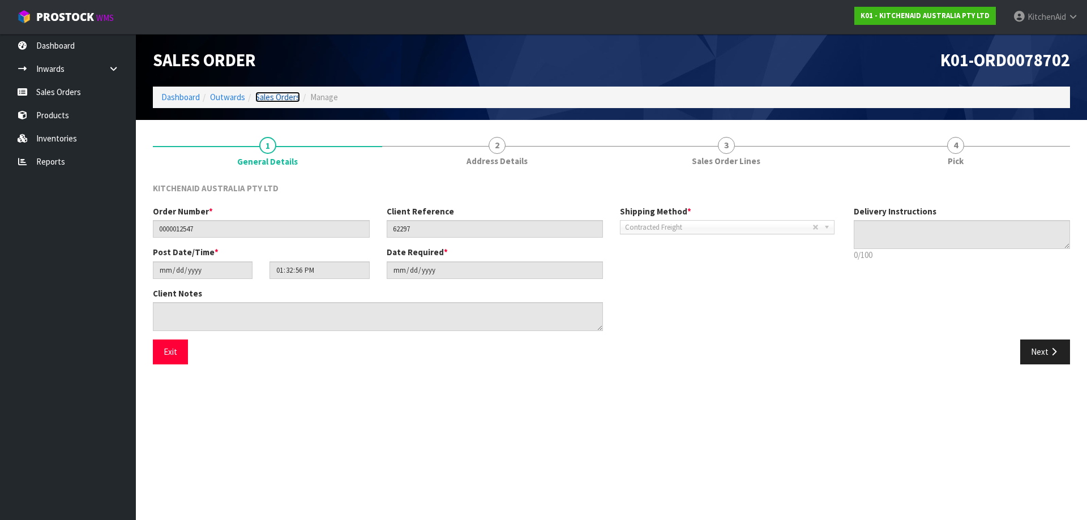
click at [288, 96] on link "Sales Orders" at bounding box center [277, 97] width 45 height 11
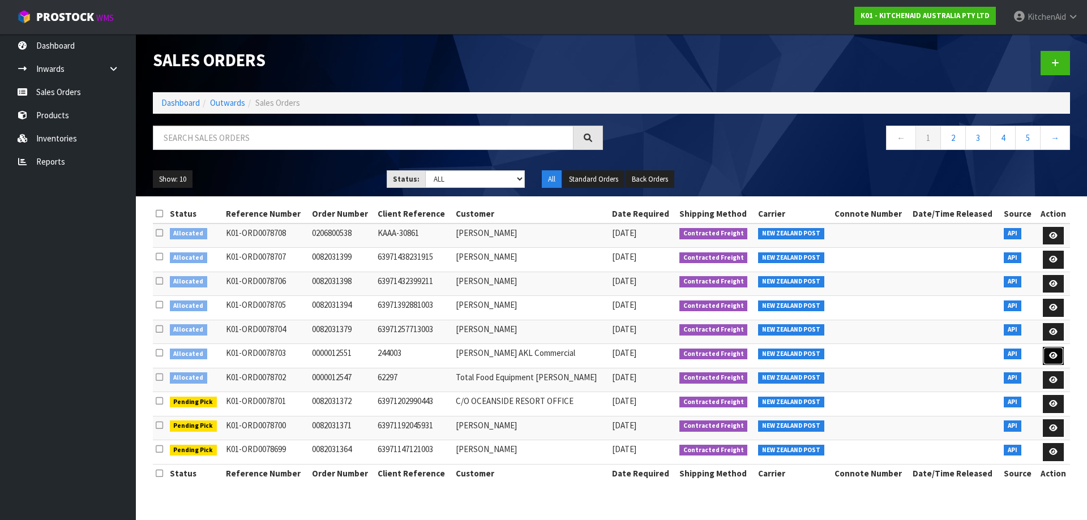
click at [1050, 357] on icon at bounding box center [1053, 355] width 8 height 7
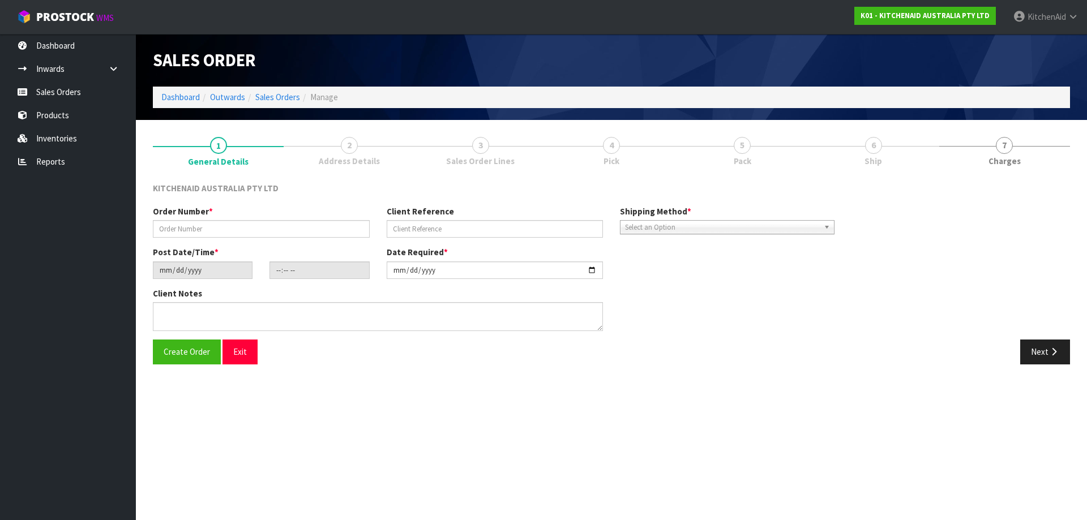
type input "0000012551"
type input "244003"
type input "[DATE]"
type input "13:33:00.000"
type input "[DATE]"
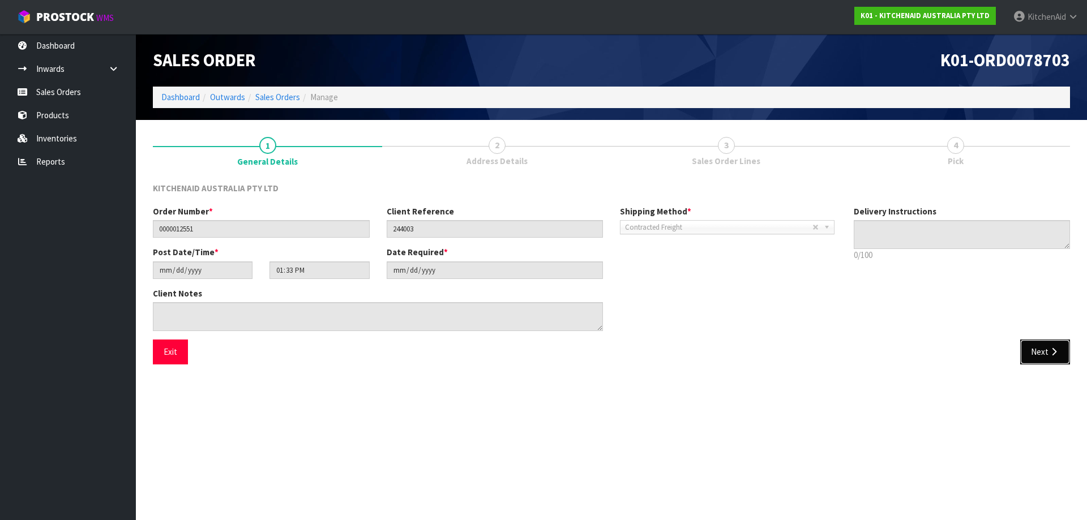
click at [1041, 356] on button "Next" at bounding box center [1045, 352] width 50 height 24
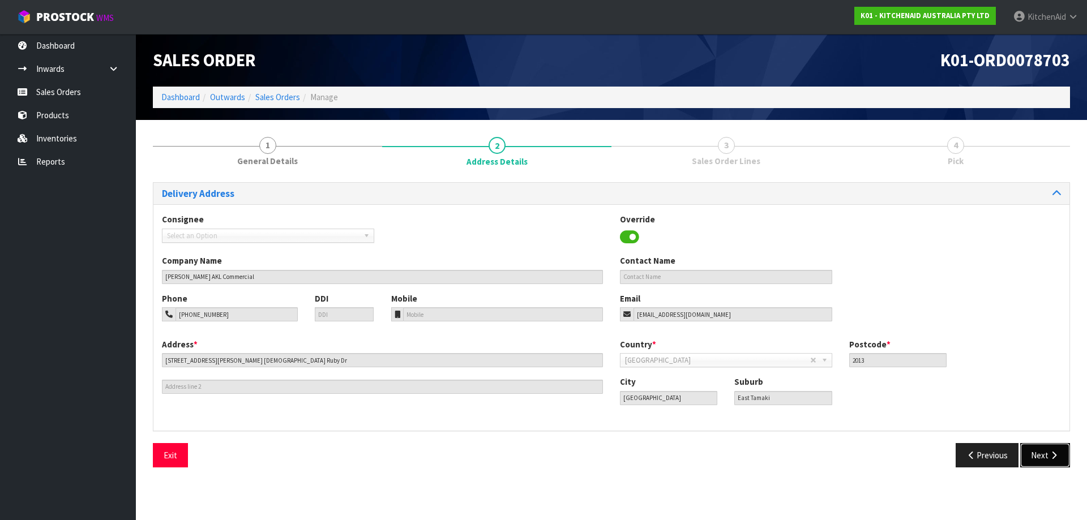
click at [1038, 455] on button "Next" at bounding box center [1045, 455] width 50 height 24
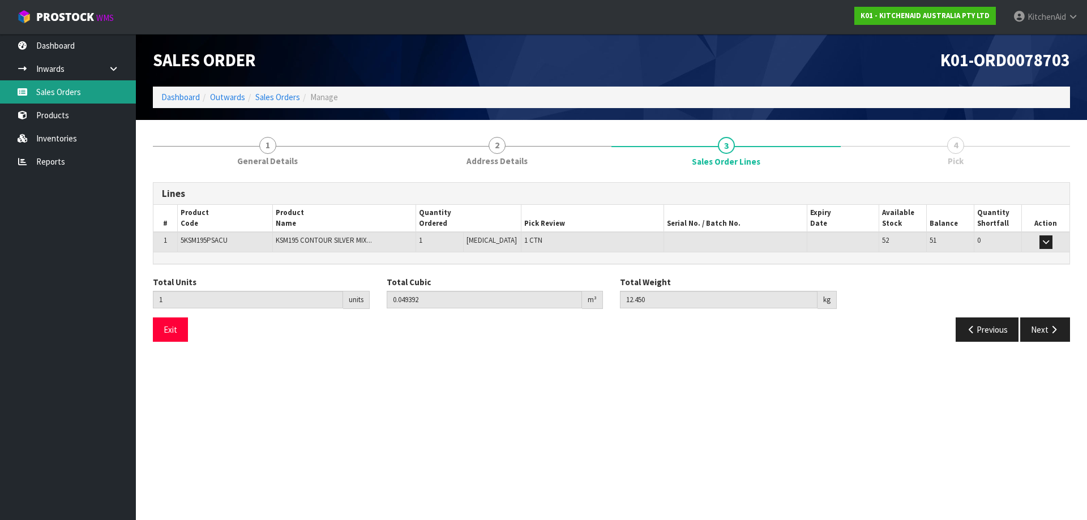
click at [62, 93] on link "Sales Orders" at bounding box center [68, 91] width 136 height 23
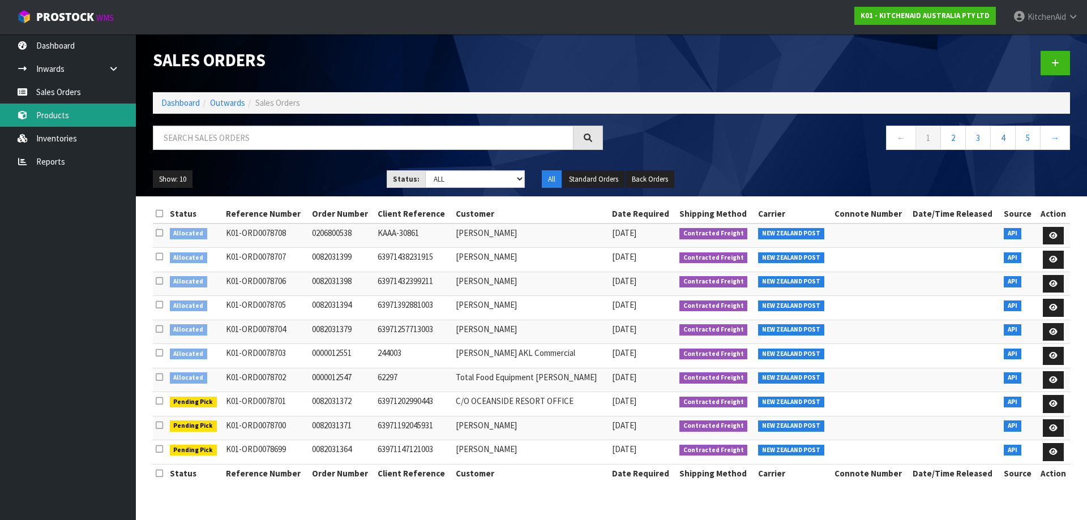
click at [38, 116] on link "Products" at bounding box center [68, 115] width 136 height 23
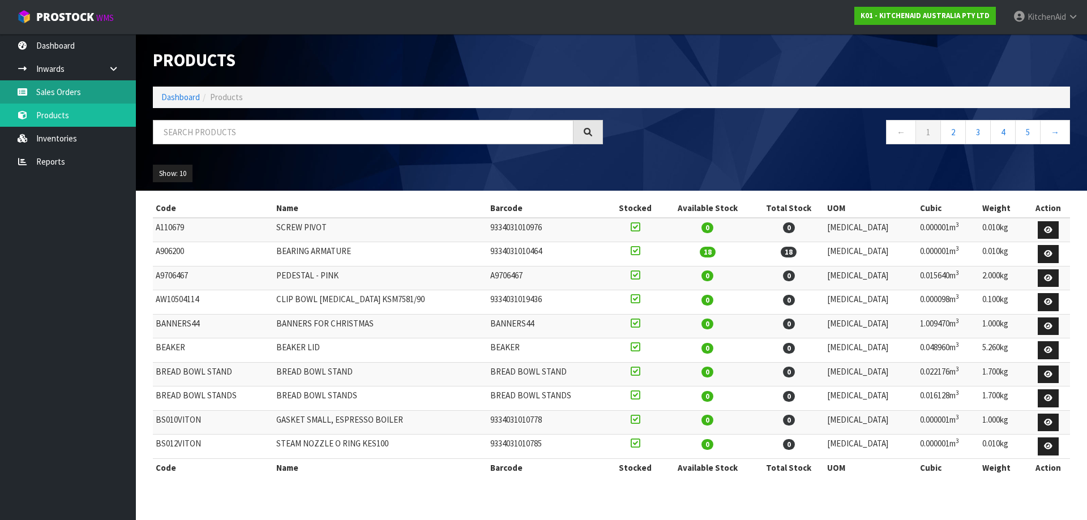
click at [61, 95] on link "Sales Orders" at bounding box center [68, 91] width 136 height 23
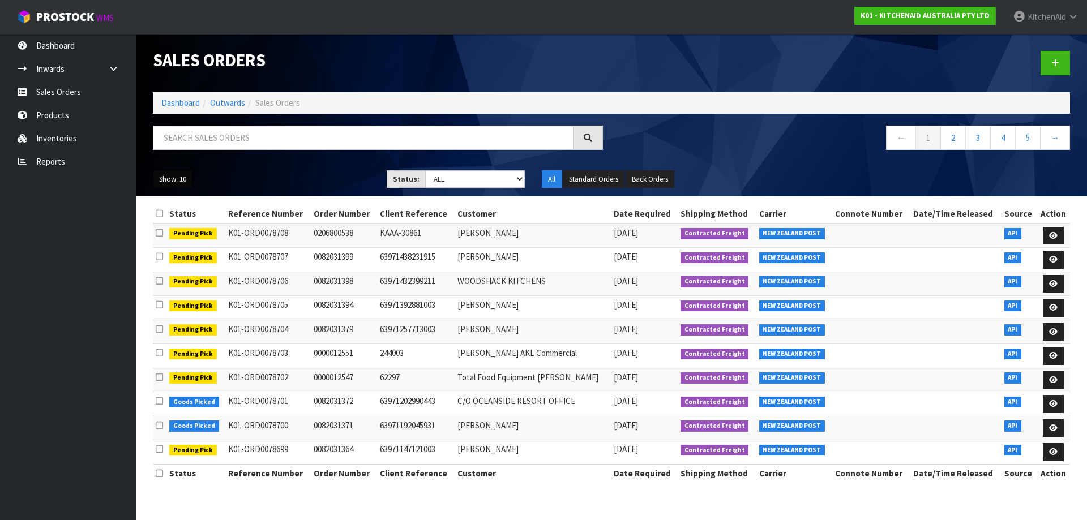
click at [181, 182] on button "Show: 10" at bounding box center [173, 179] width 40 height 18
click at [171, 249] on link "50" at bounding box center [197, 246] width 89 height 15
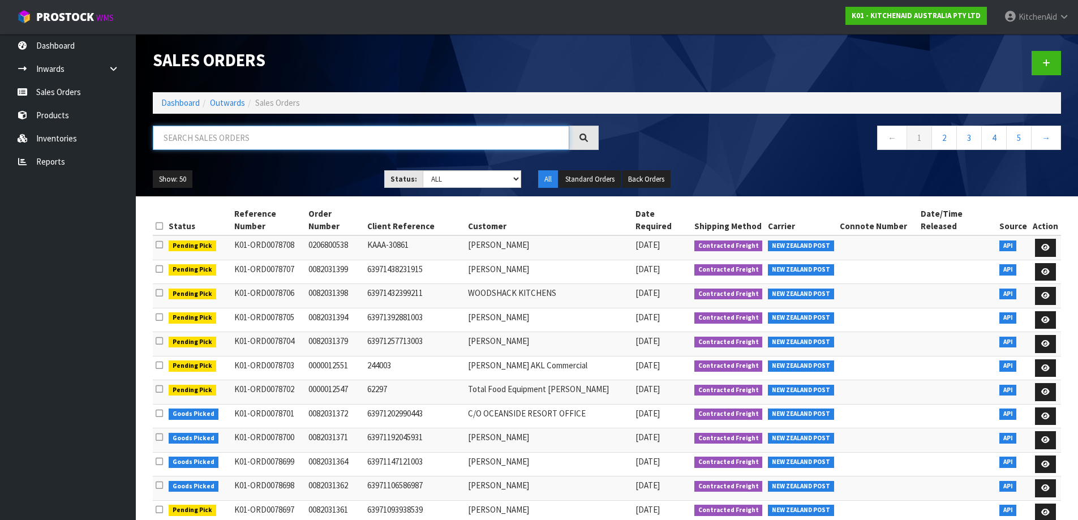
click at [245, 136] on input "text" at bounding box center [361, 138] width 417 height 24
paste input "11530"
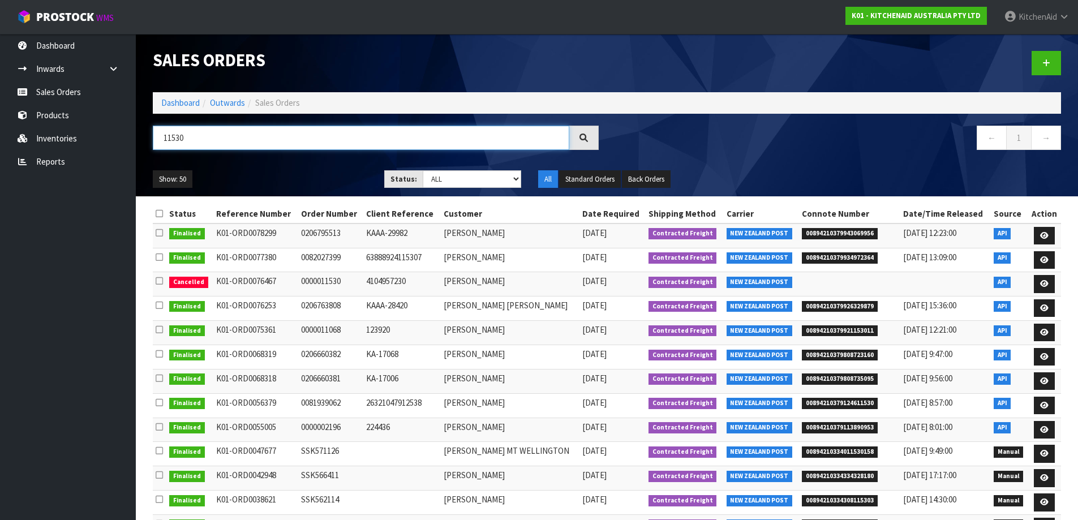
click at [186, 133] on input "11530" at bounding box center [361, 138] width 417 height 24
drag, startPoint x: 196, startPoint y: 132, endPoint x: 161, endPoint y: 145, distance: 38.0
click at [161, 145] on input "11530" at bounding box center [361, 138] width 417 height 24
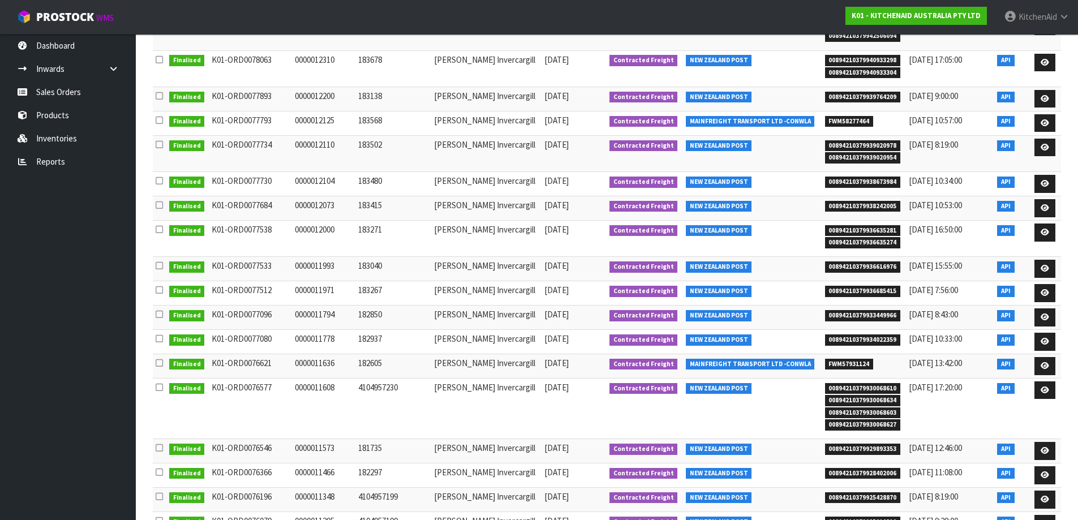
scroll to position [283, 0]
type input "[PERSON_NAME] INVERCARGILL"
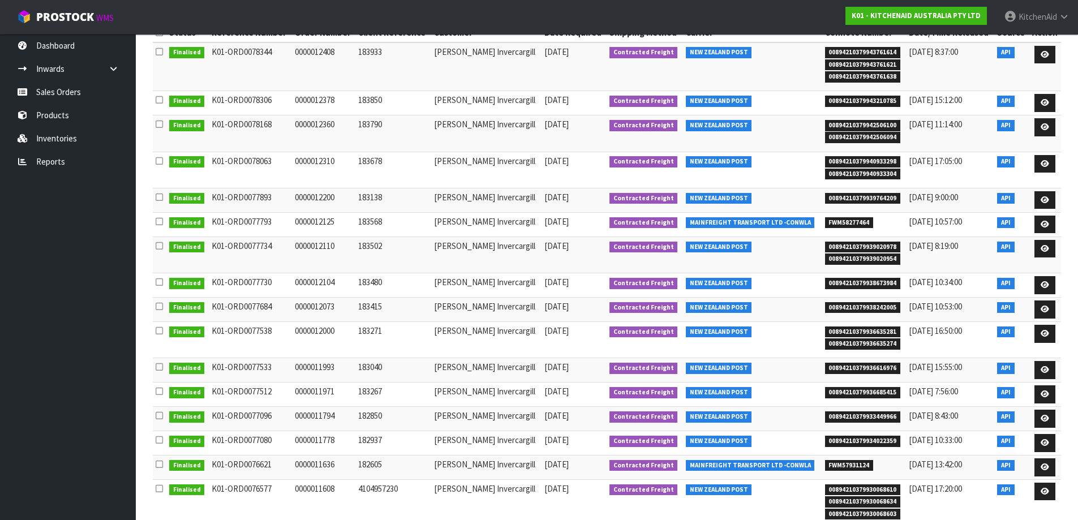
scroll to position [0, 0]
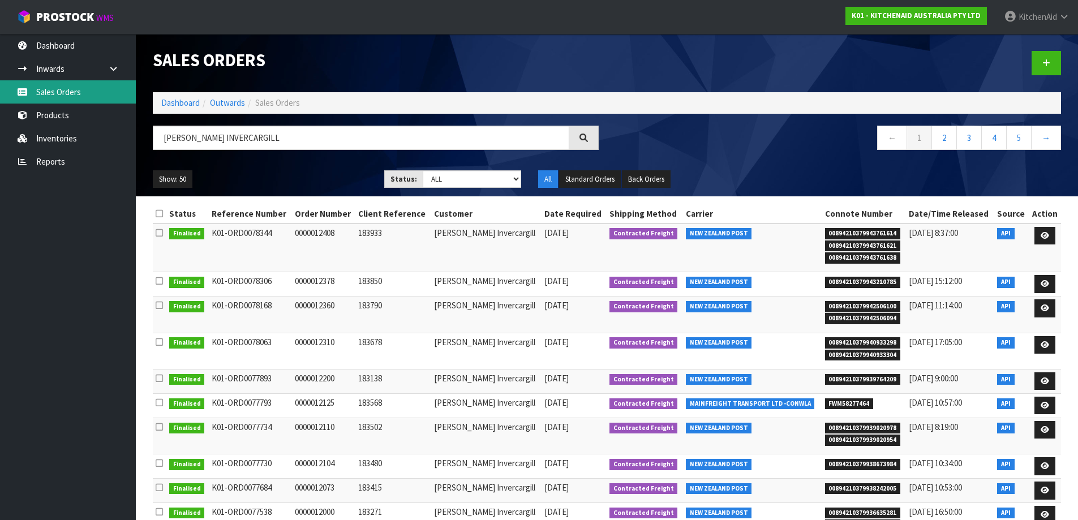
click at [44, 91] on link "Sales Orders" at bounding box center [68, 91] width 136 height 23
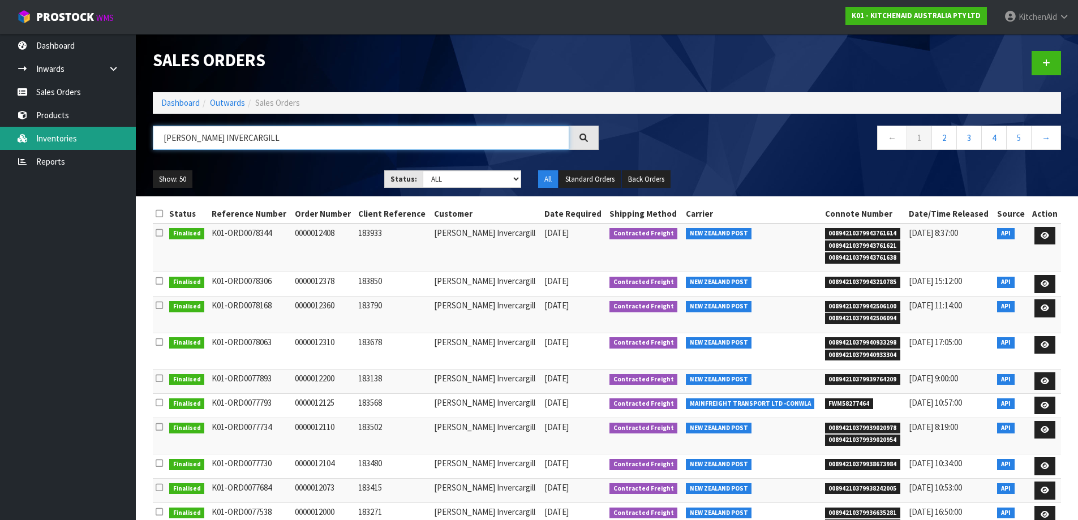
drag, startPoint x: 306, startPoint y: 142, endPoint x: 63, endPoint y: 140, distance: 242.3
click at [63, 140] on body "Toggle navigation ProStock WMS K01 - KITCHENAID AUSTRALIA PTY LTD [GEOGRAPHIC_D…" at bounding box center [539, 260] width 1078 height 520
